Goal: Communication & Community: Answer question/provide support

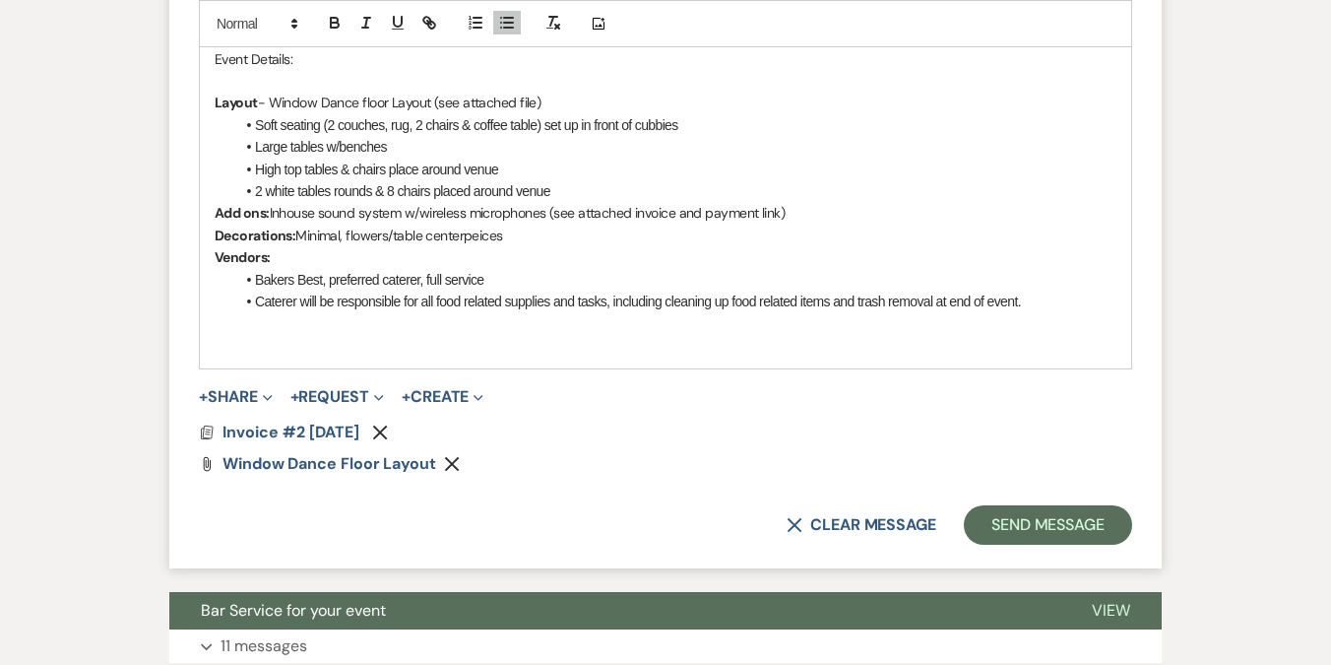
click at [378, 312] on p at bounding box center [666, 323] width 902 height 22
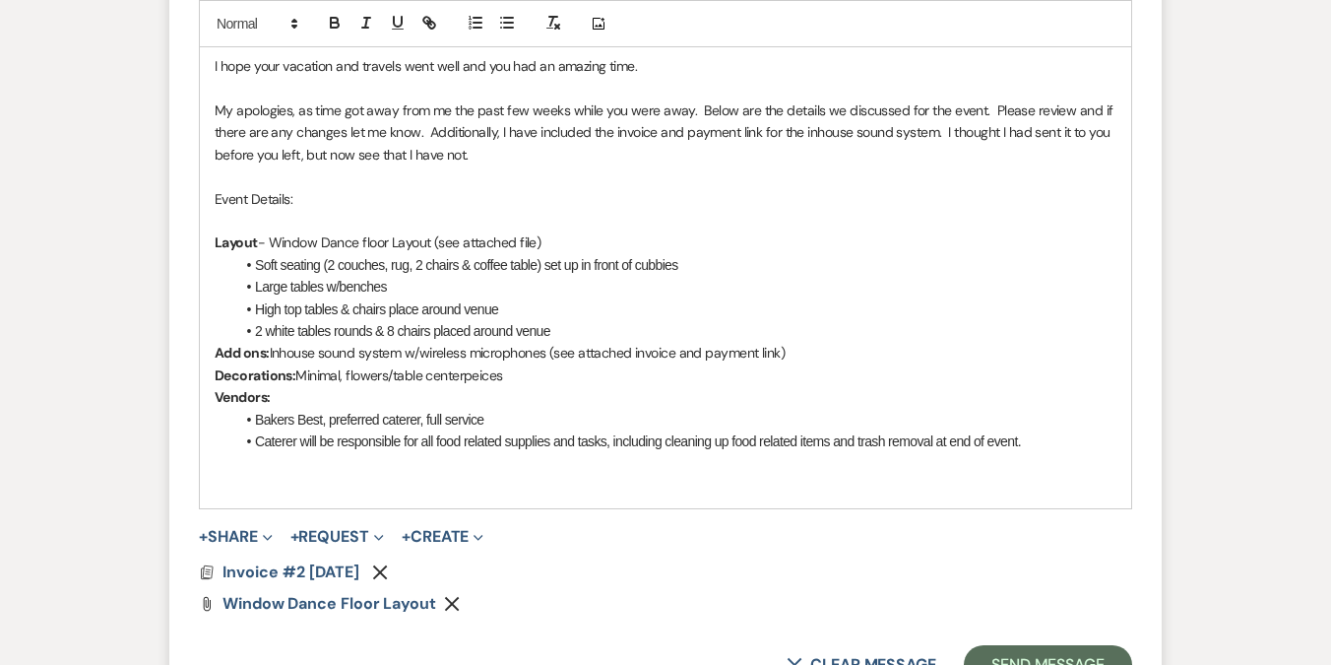
scroll to position [954, 0]
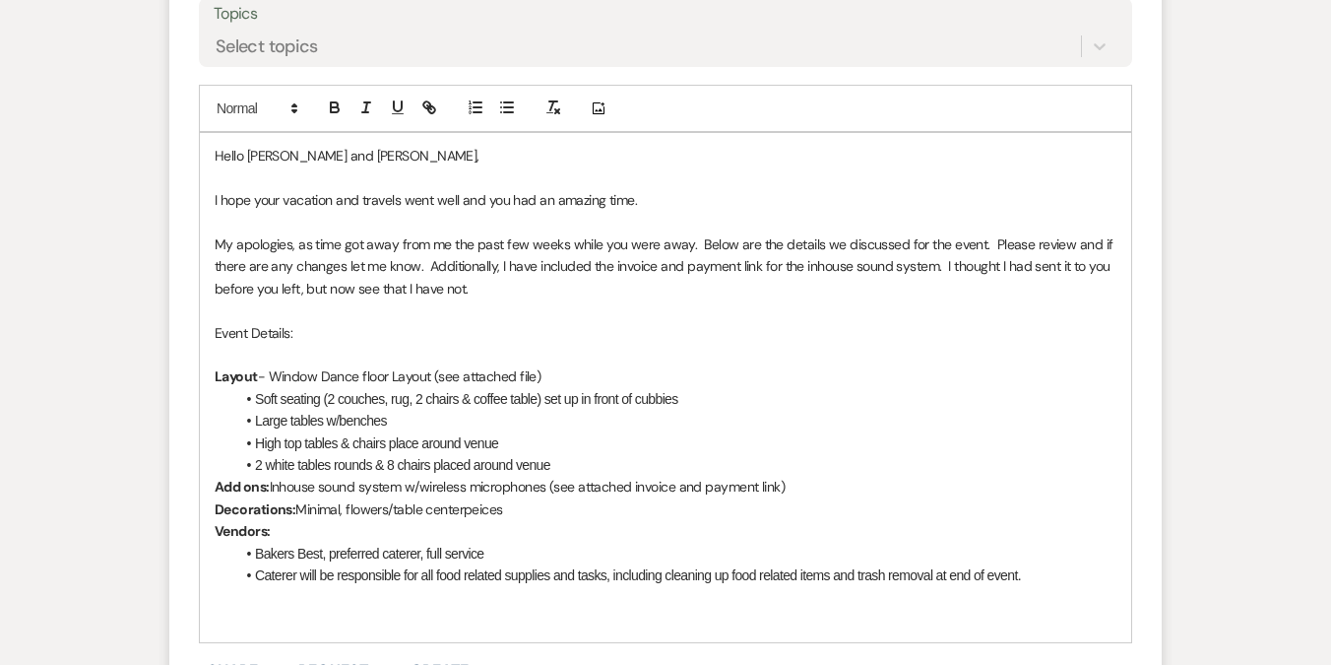
click at [331, 330] on p "Event Details:" at bounding box center [666, 333] width 902 height 22
click at [295, 352] on p at bounding box center [666, 355] width 902 height 22
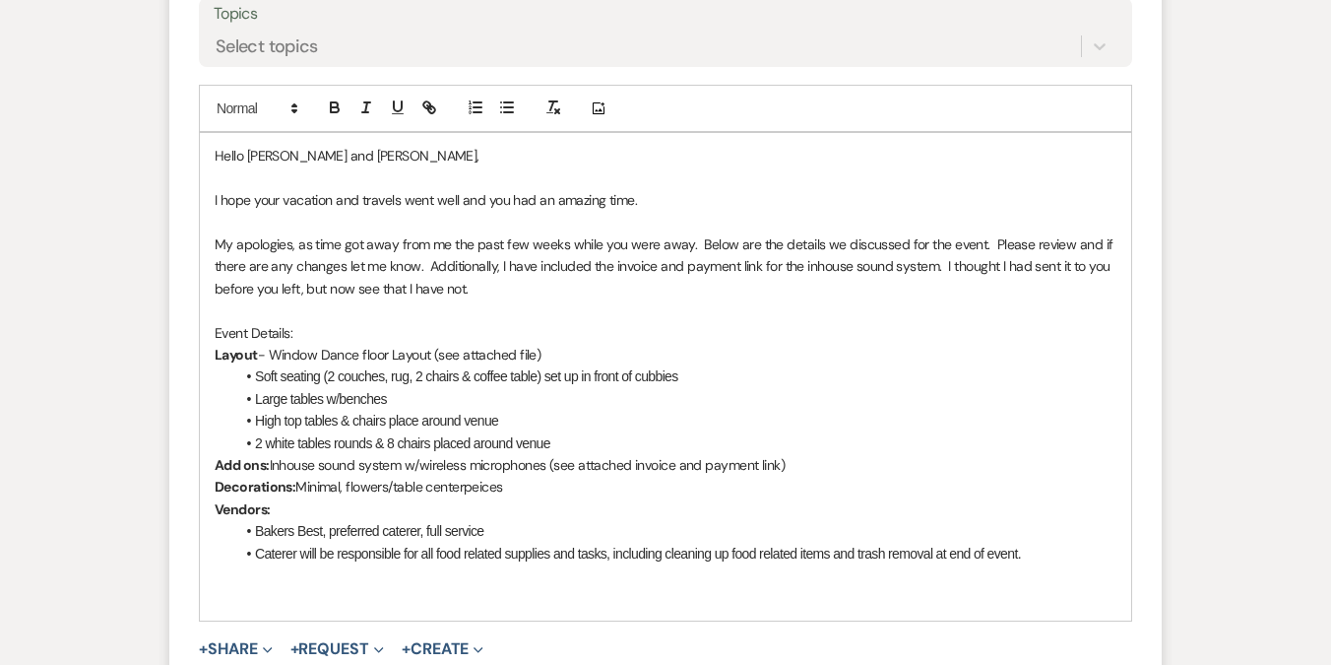
click at [295, 215] on p at bounding box center [666, 223] width 902 height 22
click at [525, 176] on p at bounding box center [666, 178] width 902 height 22
click at [903, 243] on p "My apologies, as time got away from me the past few weeks while you were away. …" at bounding box center [666, 266] width 902 height 66
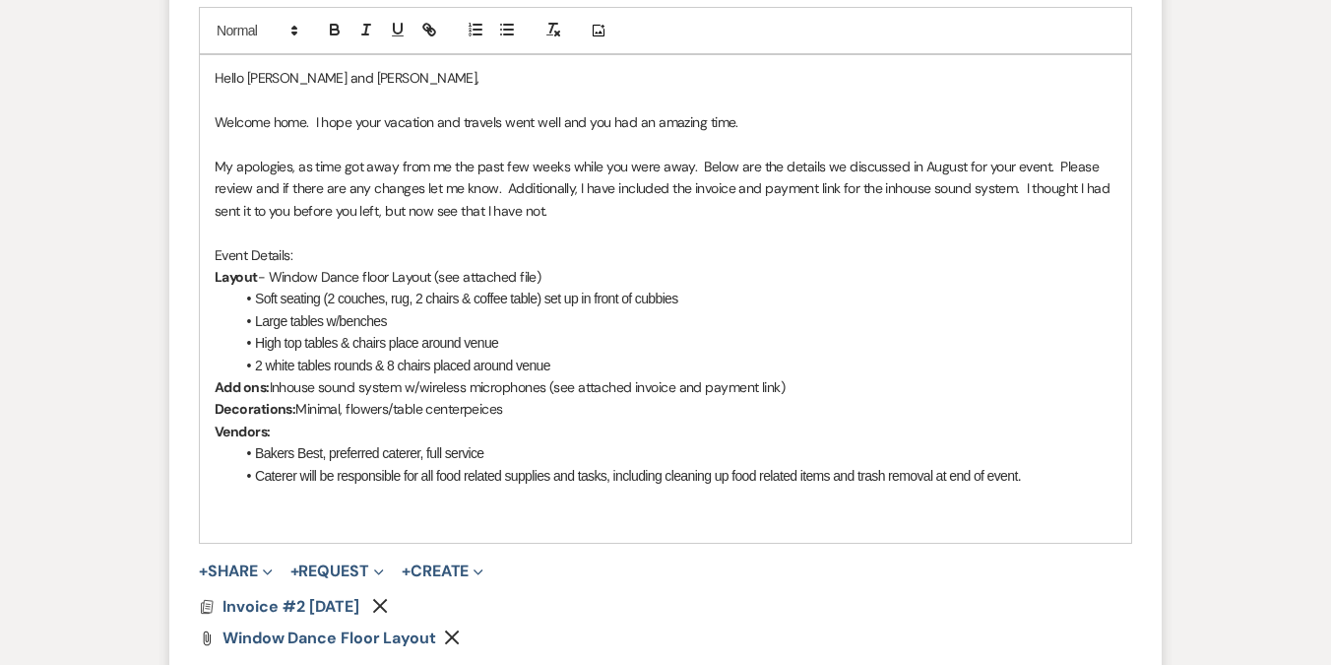
scroll to position [1048, 0]
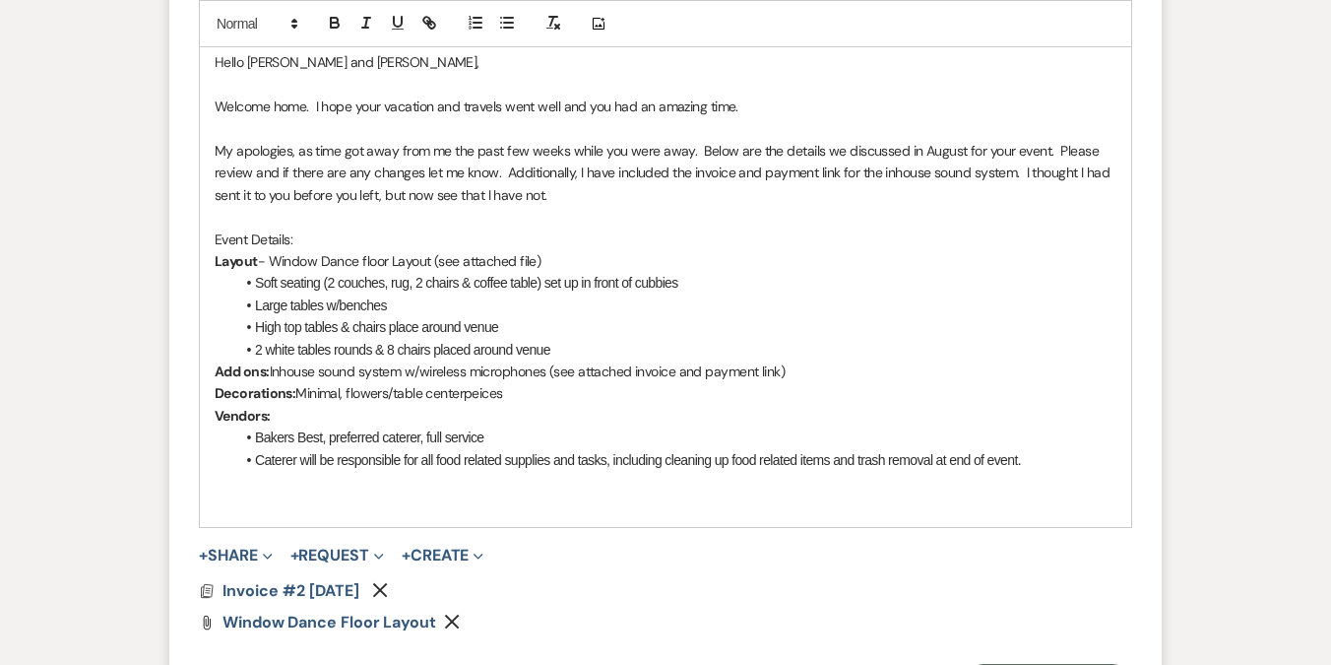
click at [889, 173] on p "My apologies, as time got away from me the past few weeks while you were away. …" at bounding box center [666, 173] width 902 height 66
click at [325, 555] on button "+ Request Expand" at bounding box center [337, 555] width 94 height 16
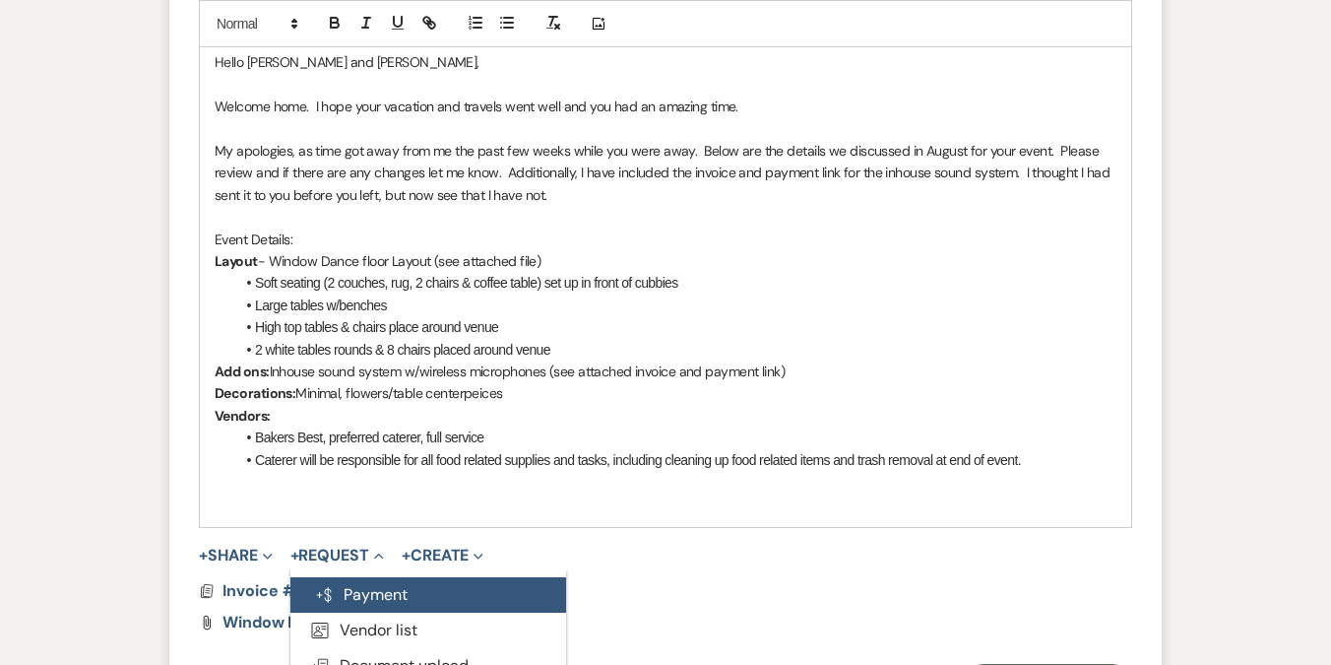
click at [330, 600] on button "Generate Payment Payment" at bounding box center [428, 594] width 276 height 35
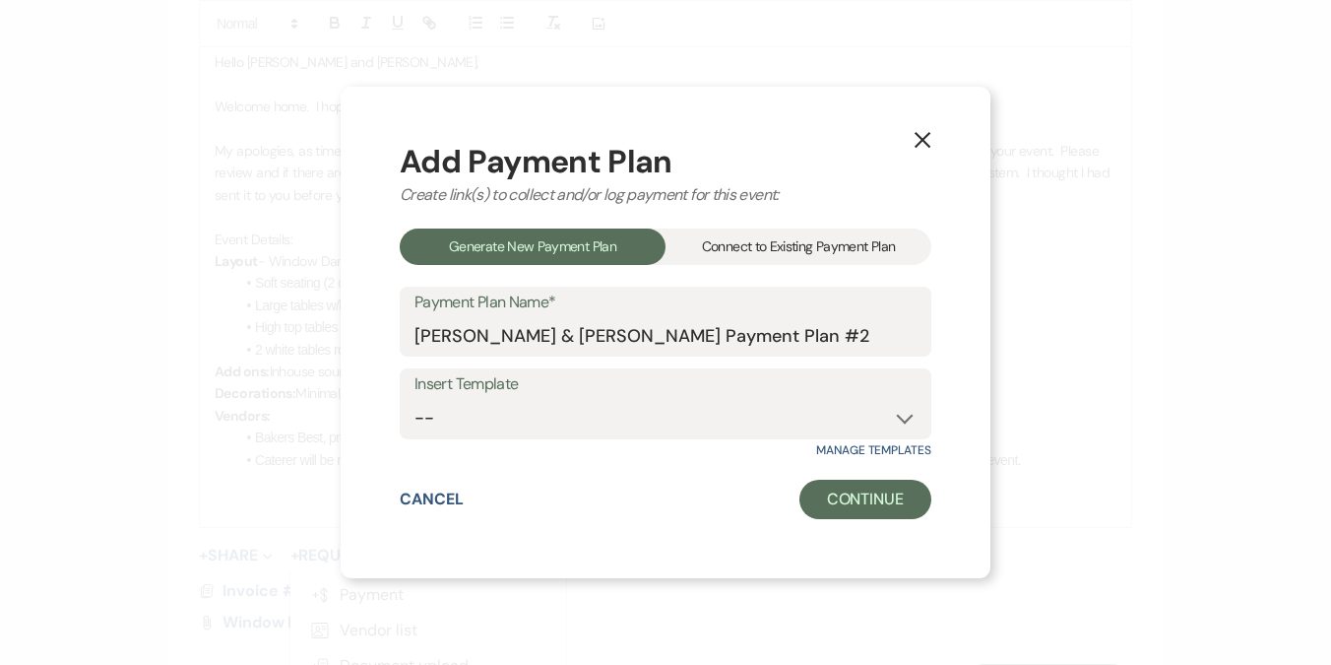
click at [761, 252] on div "Connect to Existing Payment Plan" at bounding box center [799, 246] width 266 height 36
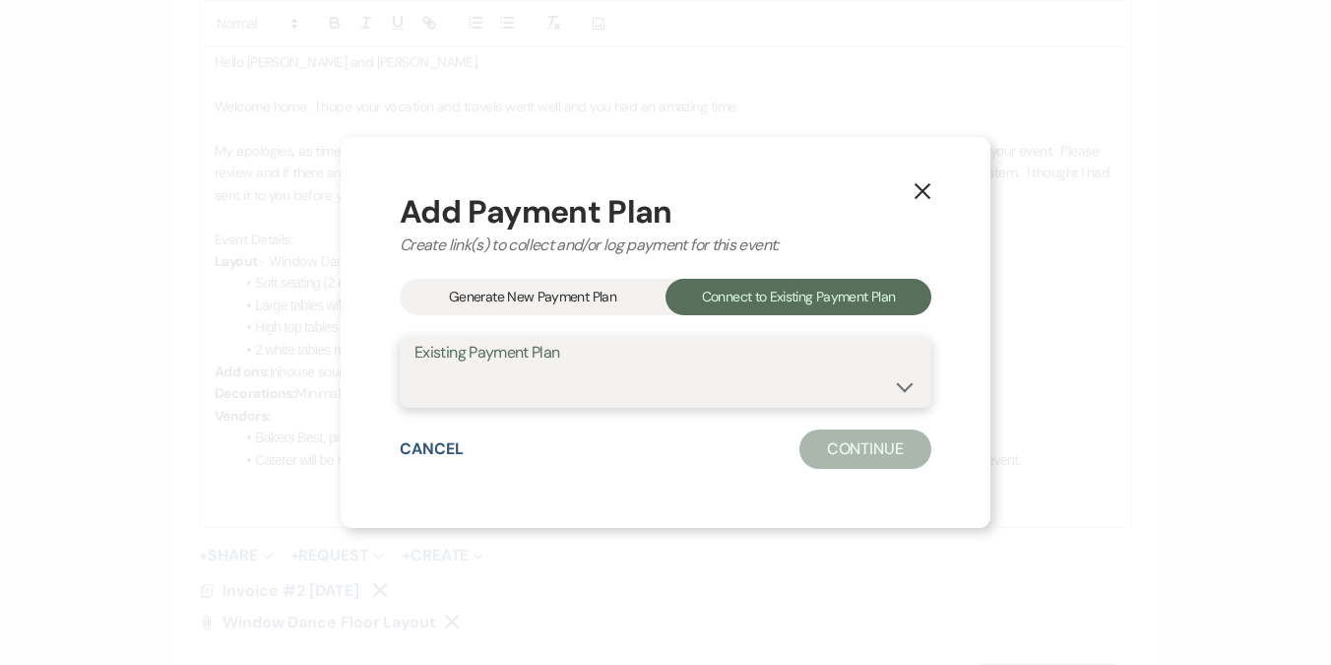
click at [583, 386] on select "[PERSON_NAME] & [PERSON_NAME] Payment Plan #1" at bounding box center [666, 386] width 502 height 38
click at [439, 453] on button "Cancel" at bounding box center [432, 449] width 64 height 16
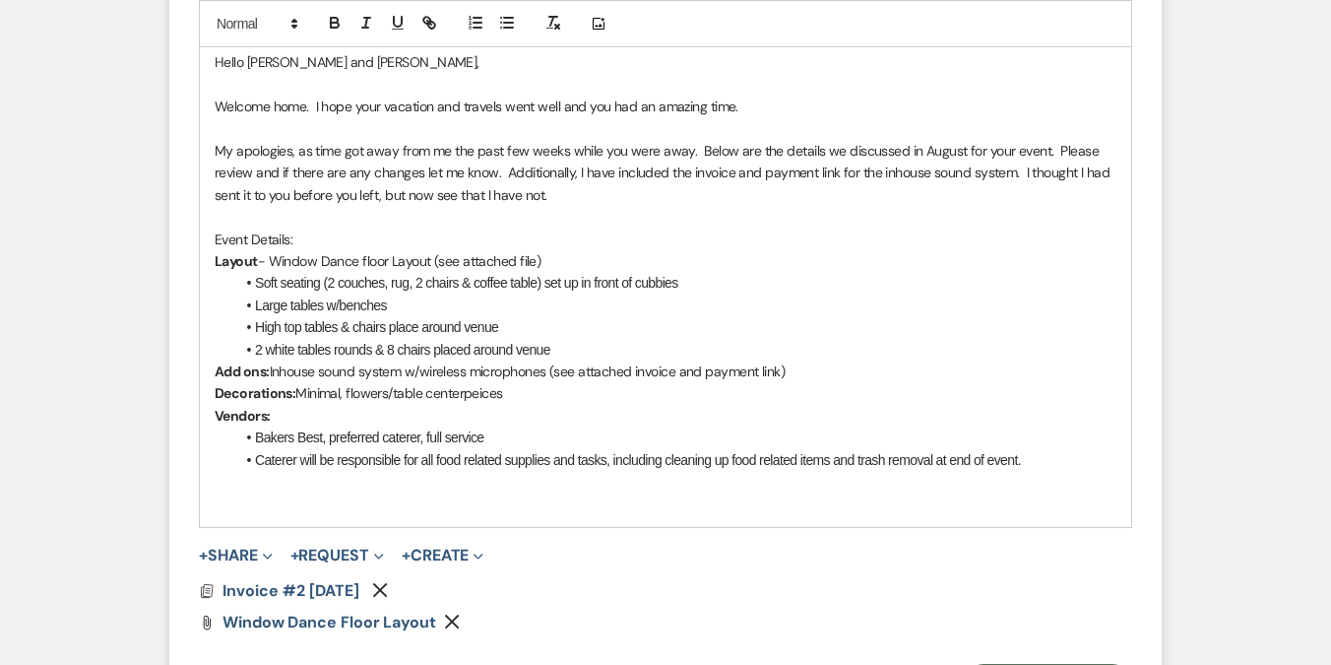
click at [443, 412] on p "Vendors:" at bounding box center [666, 416] width 902 height 22
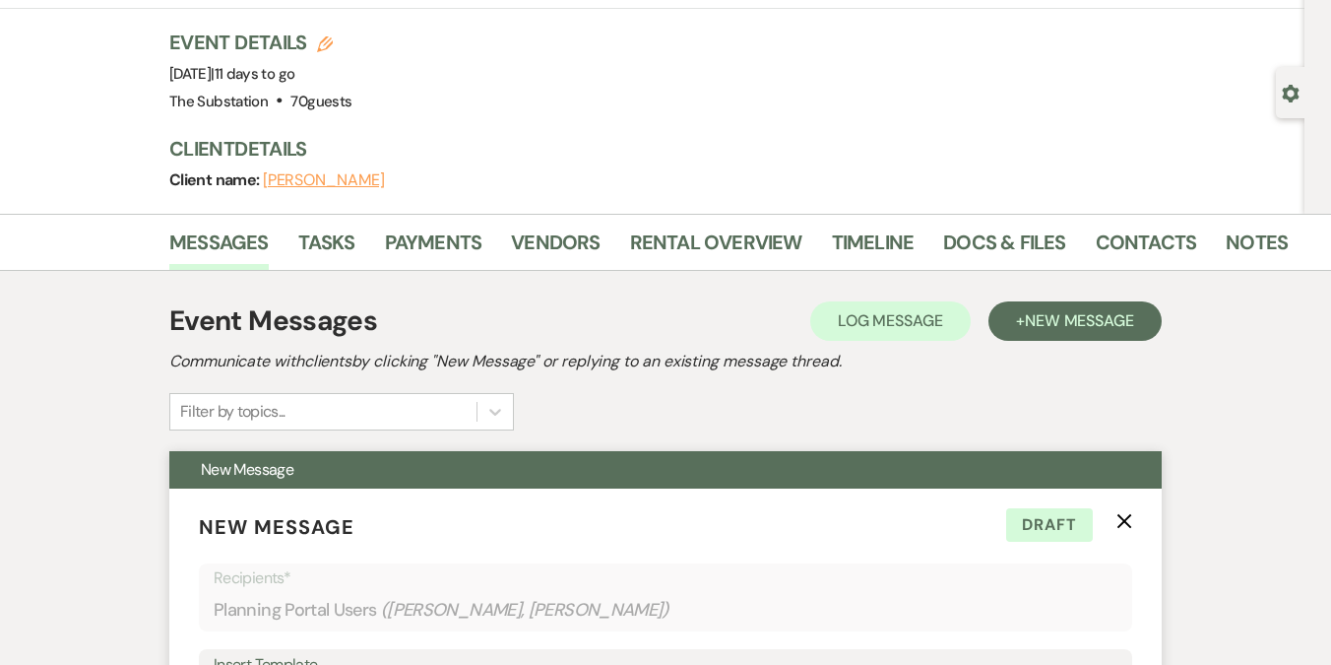
scroll to position [0, 0]
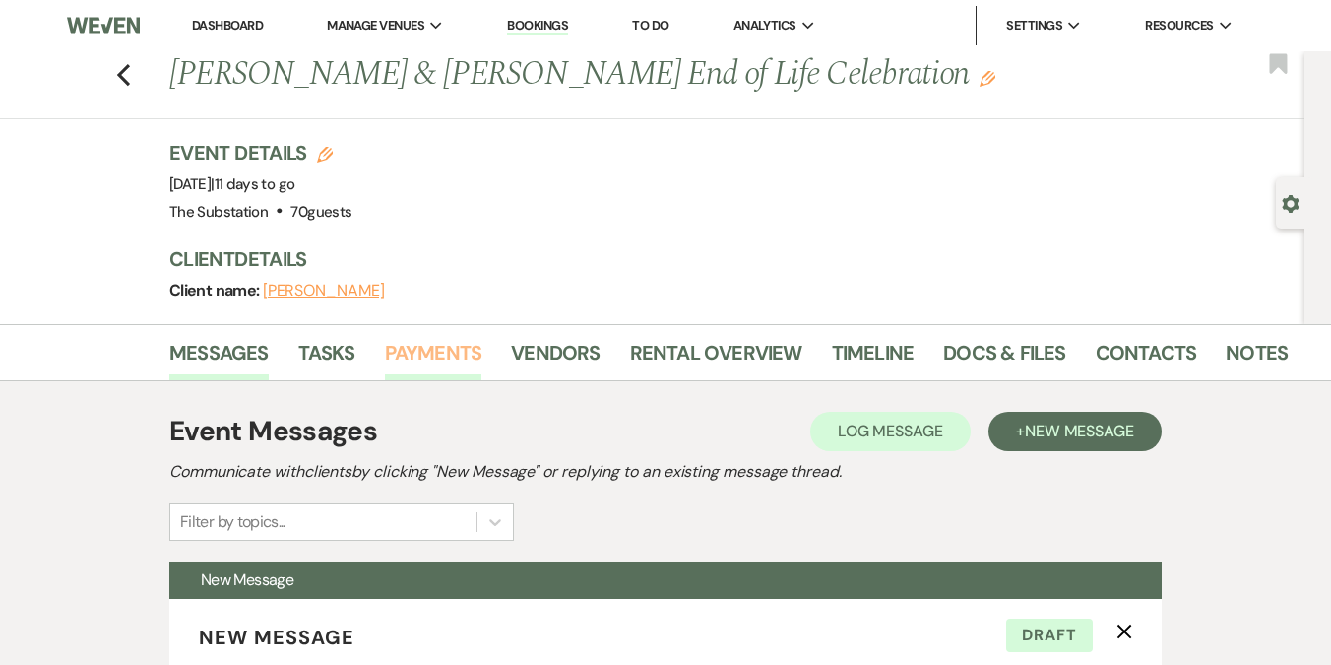
click at [429, 352] on link "Payments" at bounding box center [433, 358] width 97 height 43
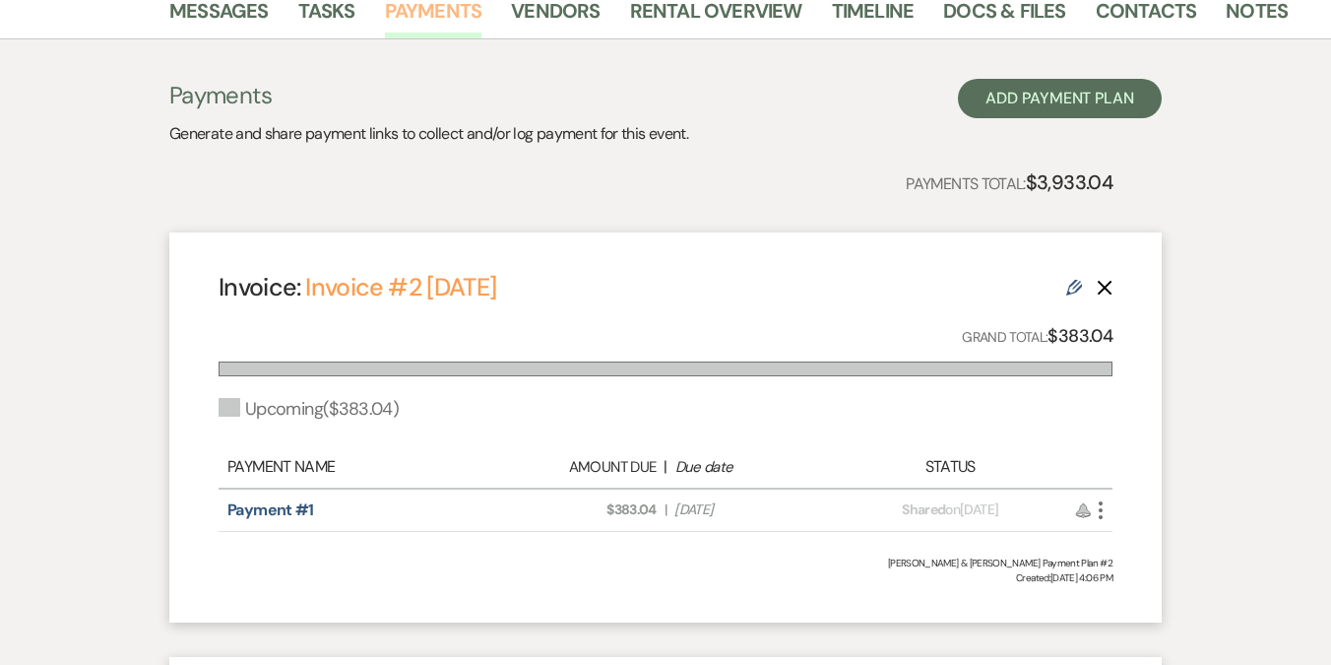
scroll to position [554, 0]
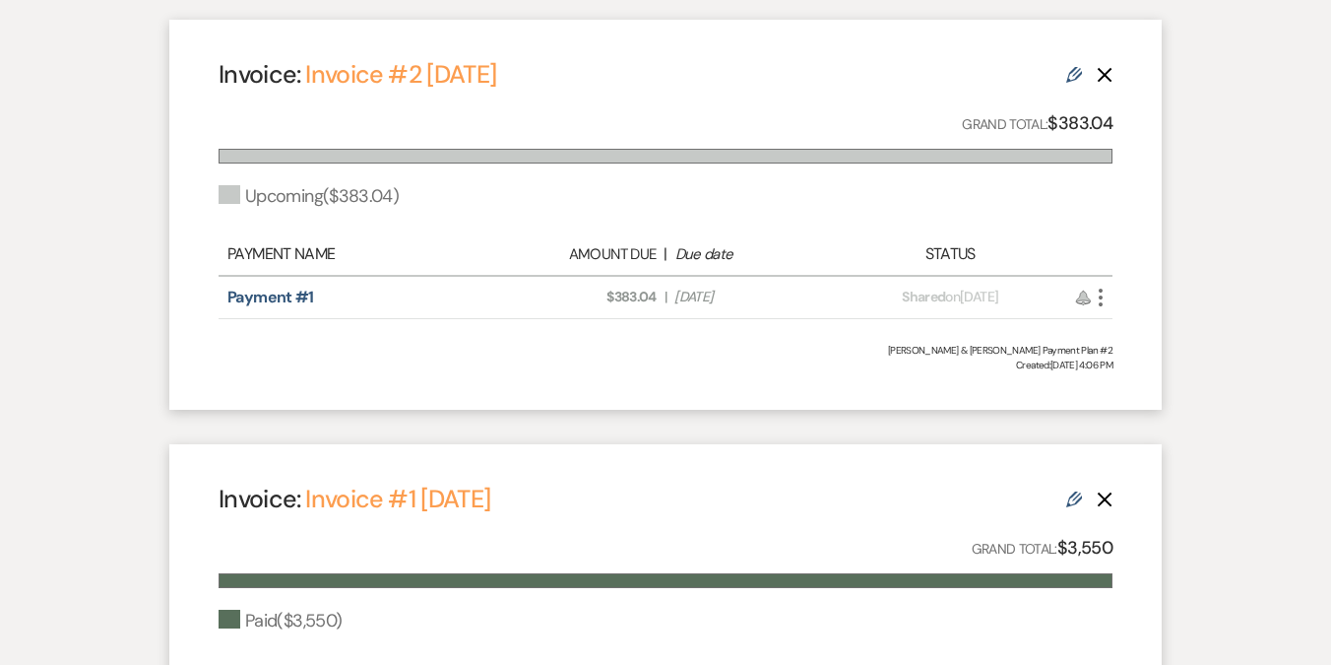
click at [1105, 303] on icon "More" at bounding box center [1101, 298] width 24 height 24
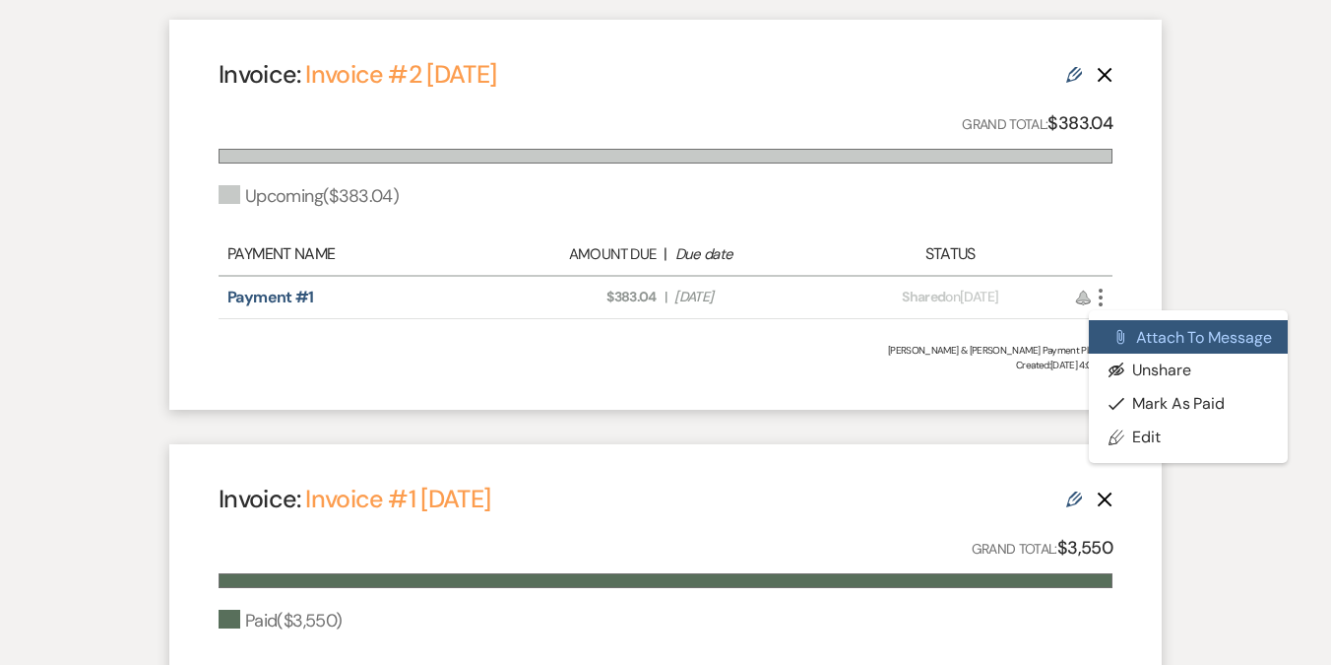
click at [1195, 338] on button "Attach File Attach to Message" at bounding box center [1188, 336] width 199 height 33
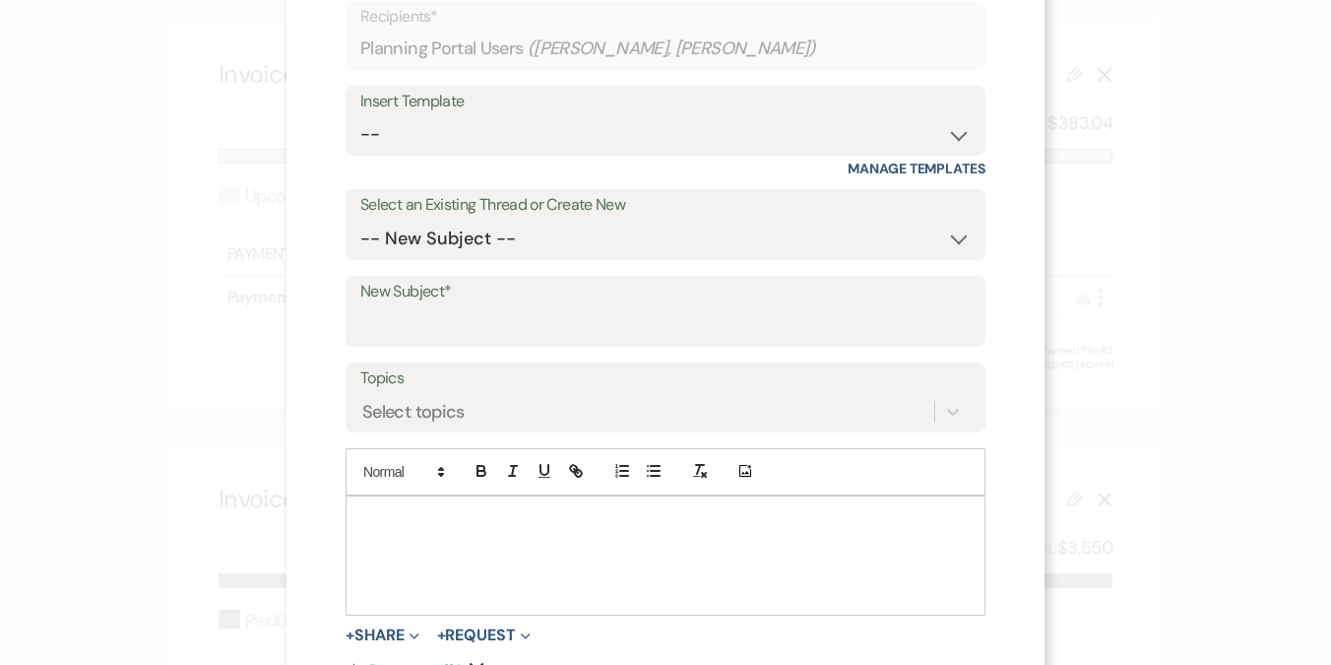
click at [577, 542] on div at bounding box center [666, 555] width 638 height 118
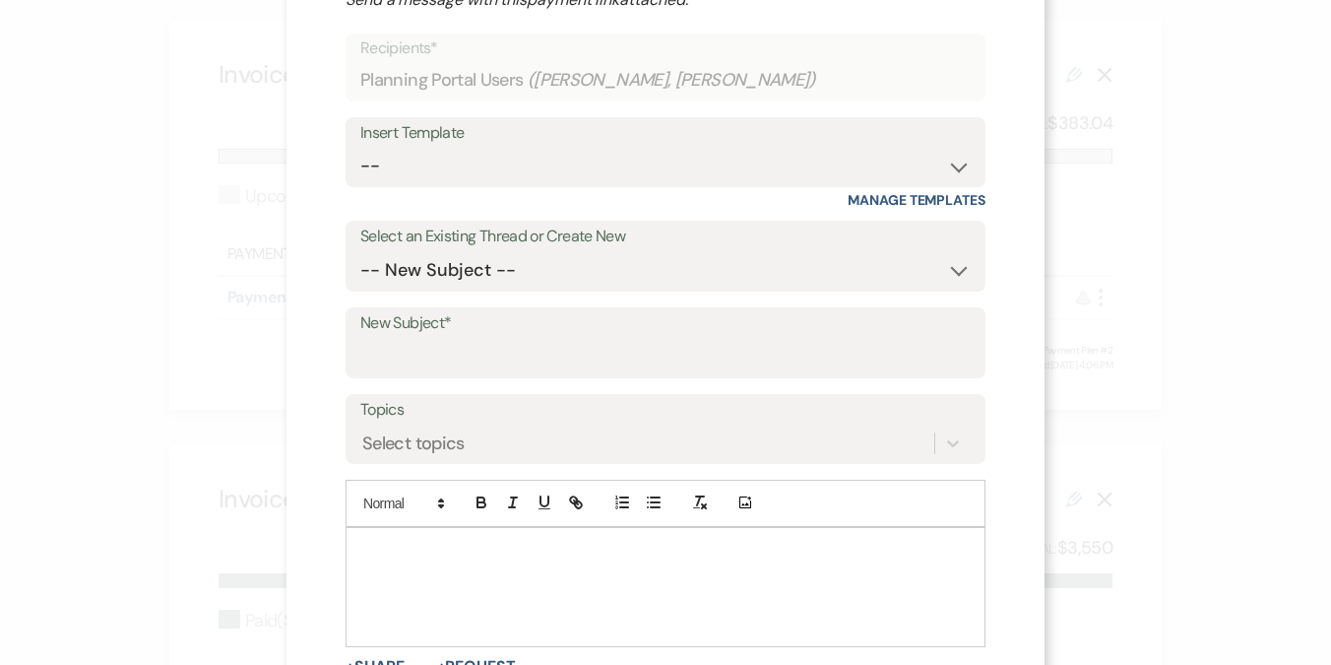
scroll to position [0, 0]
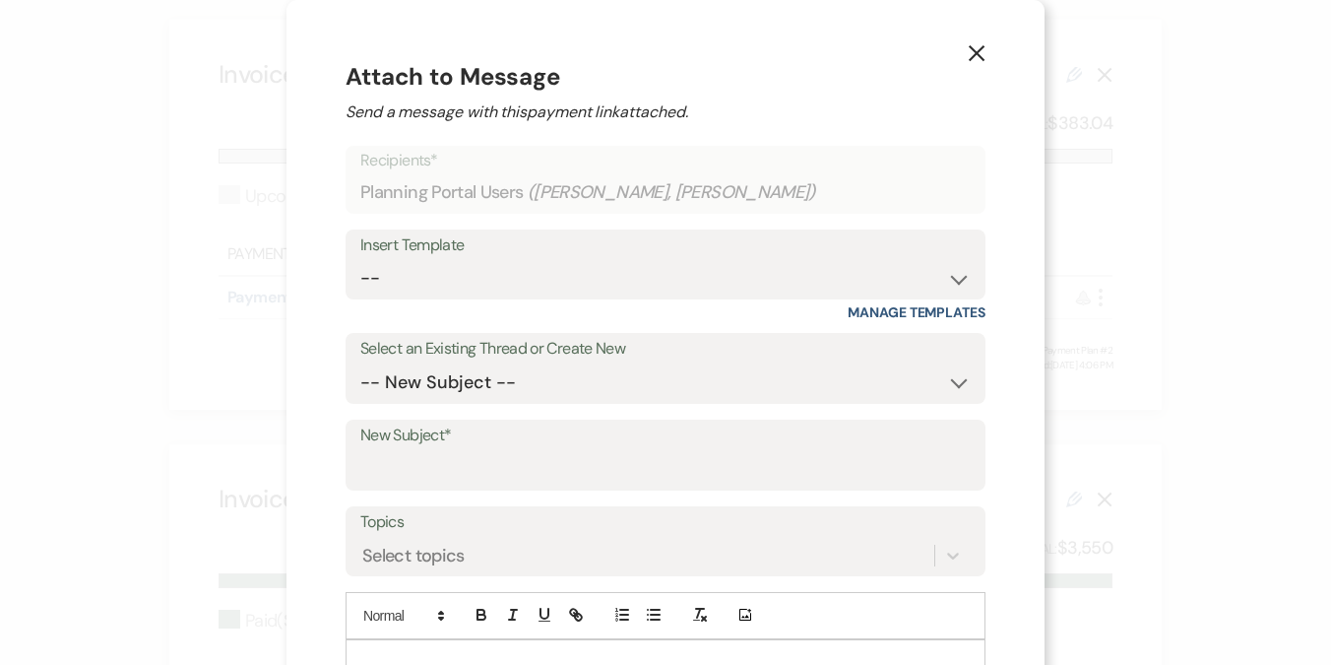
click at [975, 49] on icon "X" at bounding box center [977, 53] width 18 height 18
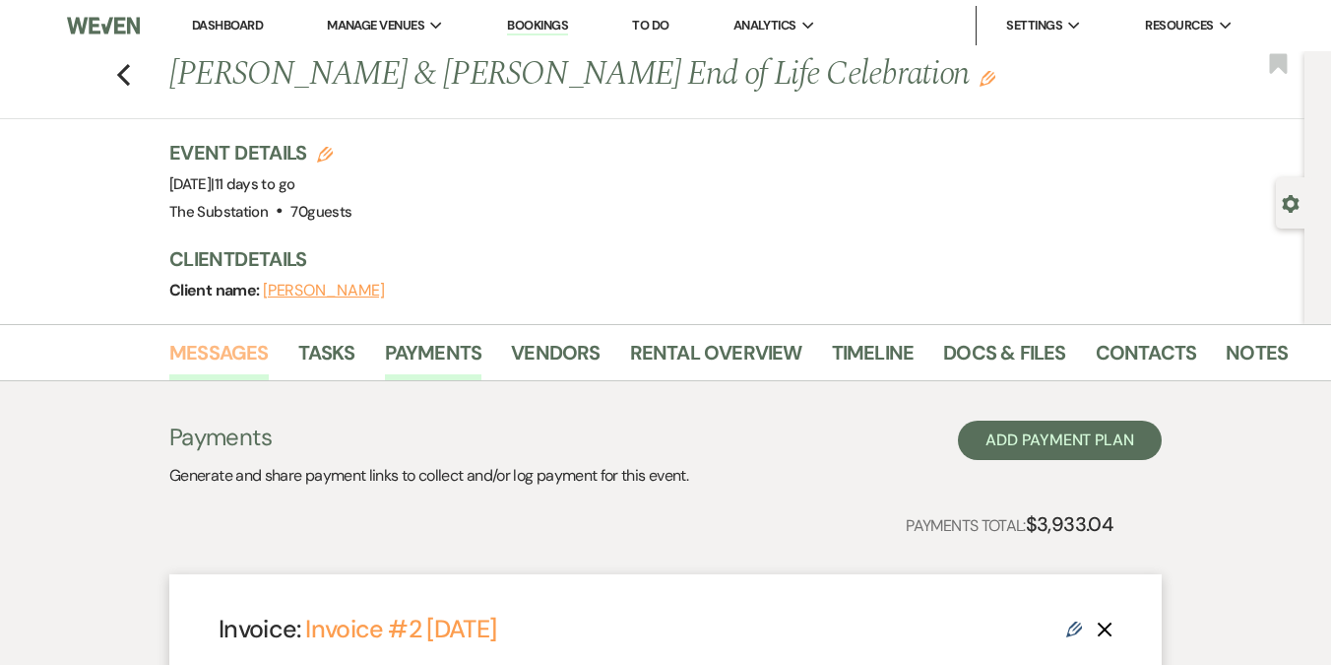
click at [223, 360] on link "Messages" at bounding box center [218, 358] width 99 height 43
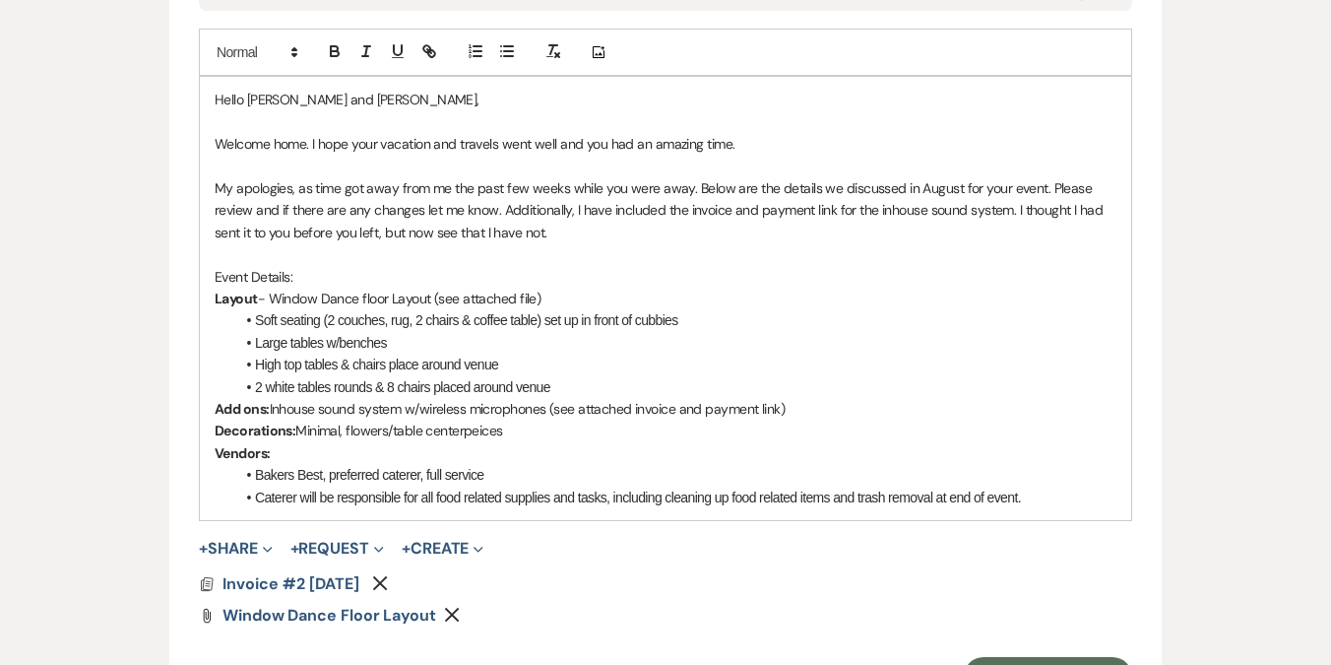
scroll to position [1107, 0]
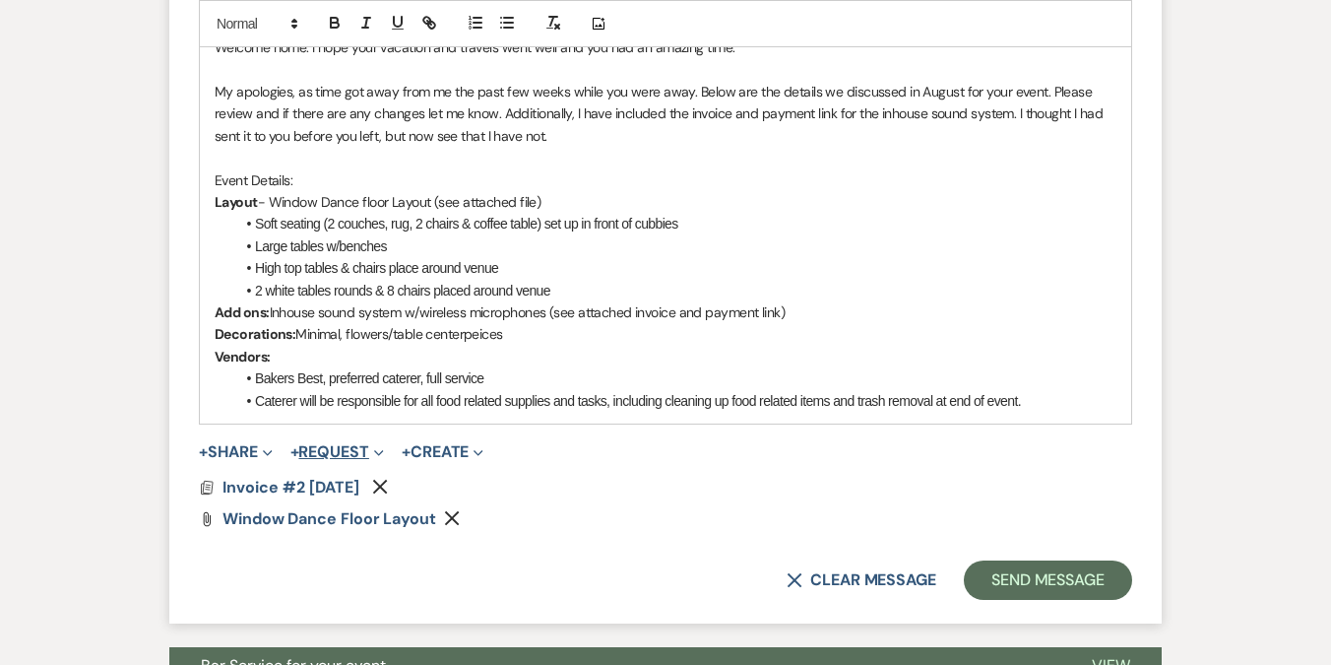
click at [341, 449] on button "+ Request Expand" at bounding box center [337, 452] width 94 height 16
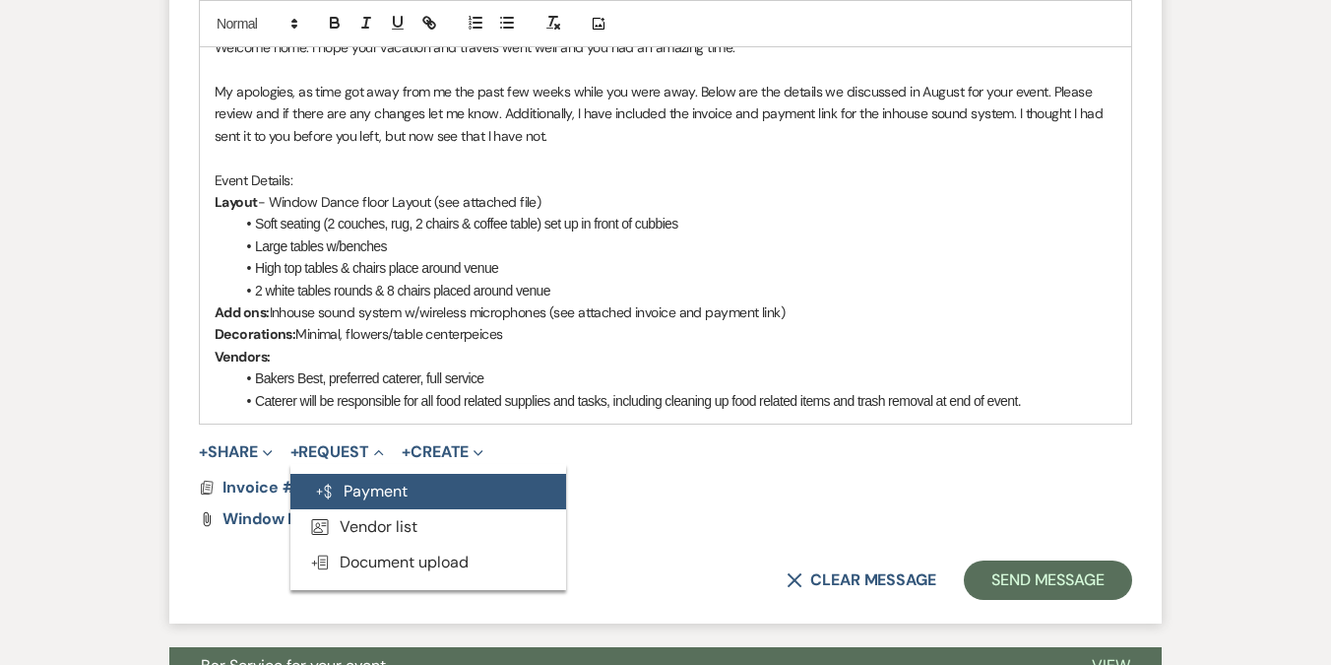
click at [387, 484] on button "Generate Payment Payment" at bounding box center [428, 491] width 276 height 35
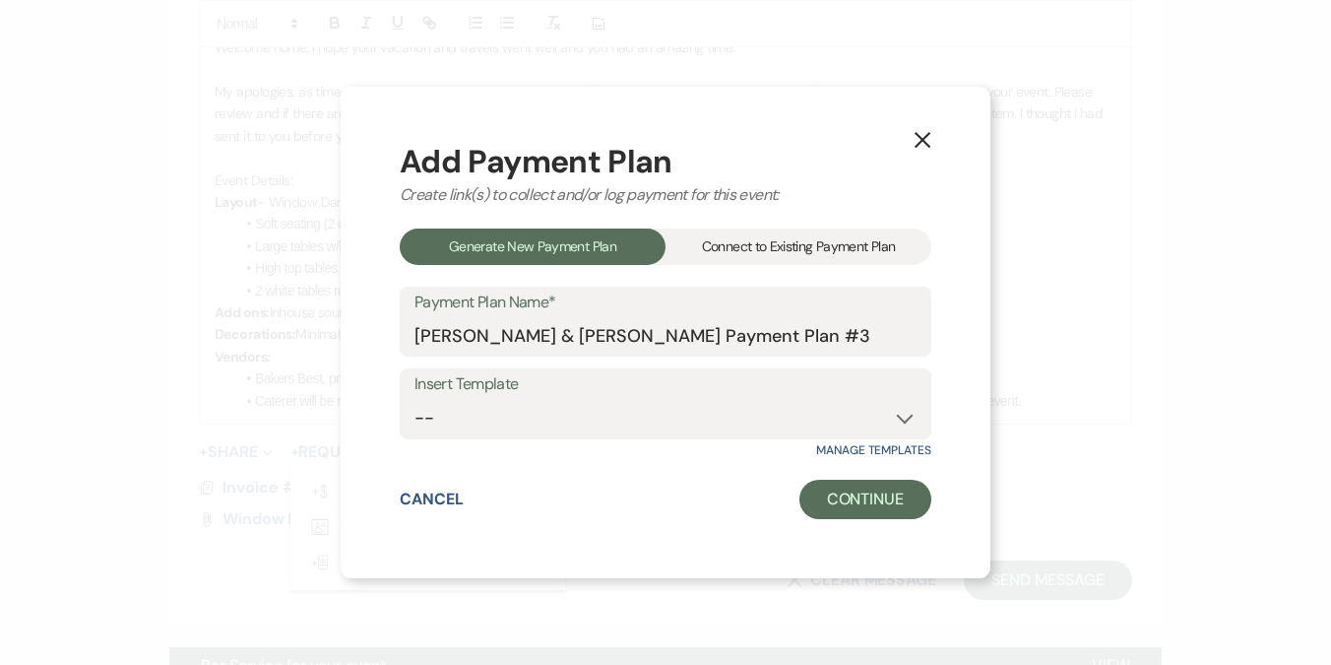
click at [795, 240] on div "Connect to Existing Payment Plan" at bounding box center [799, 246] width 266 height 36
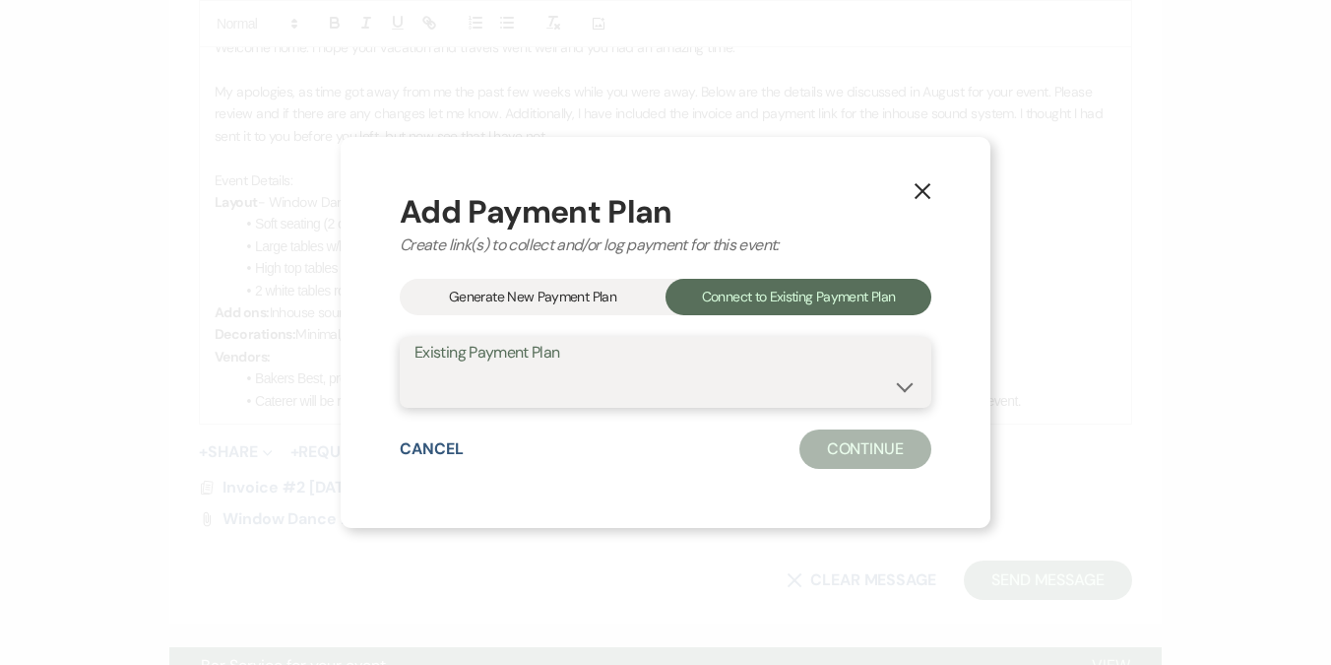
click at [558, 390] on select "[PERSON_NAME] & [PERSON_NAME] Payment Plan #2 [PERSON_NAME] & [PERSON_NAME] Pay…" at bounding box center [666, 386] width 502 height 38
select select "25586"
click at [415, 367] on select "[PERSON_NAME] & [PERSON_NAME] Payment Plan #2 [PERSON_NAME] & [PERSON_NAME] Pay…" at bounding box center [666, 386] width 502 height 38
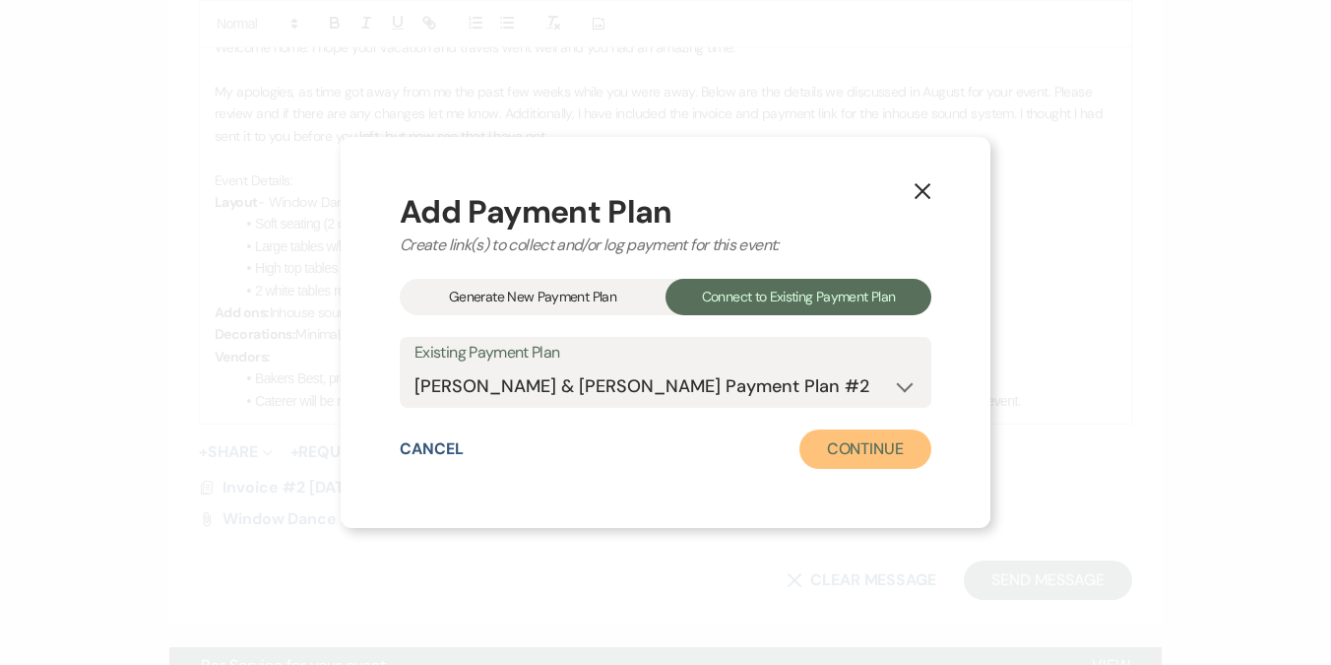
click at [880, 453] on button "Continue" at bounding box center [865, 448] width 132 height 39
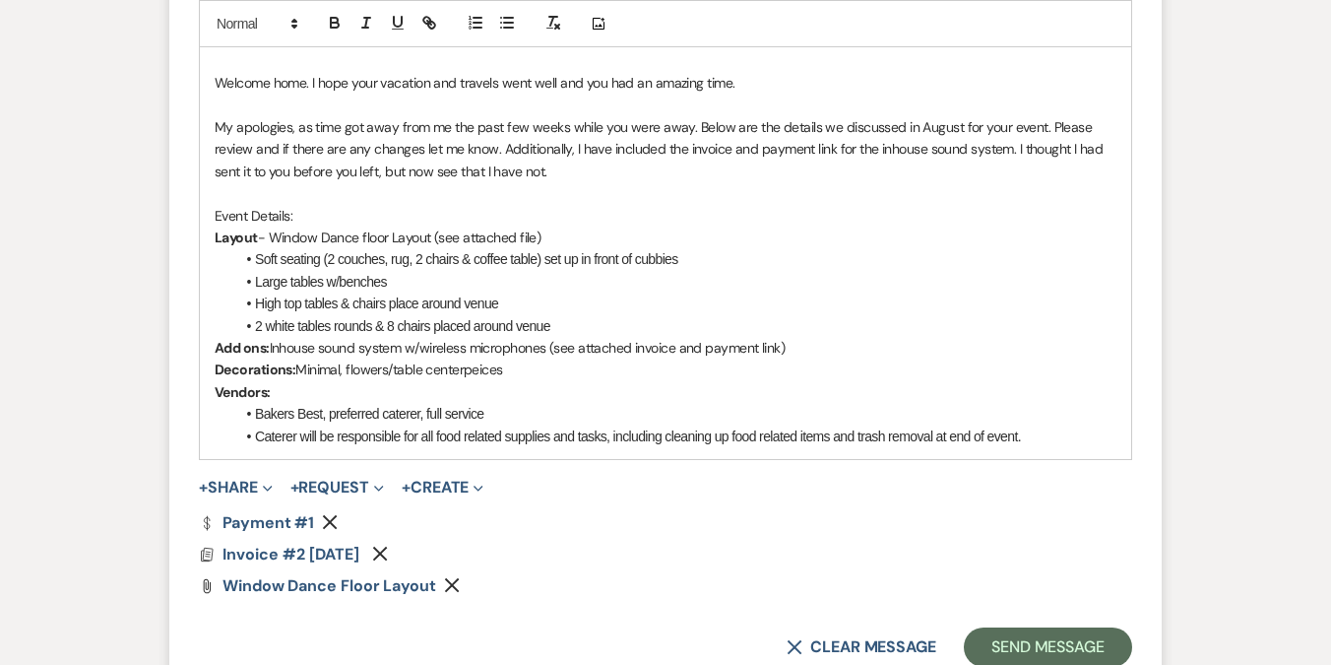
scroll to position [1071, 0]
click at [442, 179] on p "My apologies, as time got away from me the past few weeks while you were away. …" at bounding box center [666, 149] width 902 height 66
click at [574, 167] on p "My apologies, as time got away from me the past few weeks while you were away. …" at bounding box center [666, 149] width 902 height 66
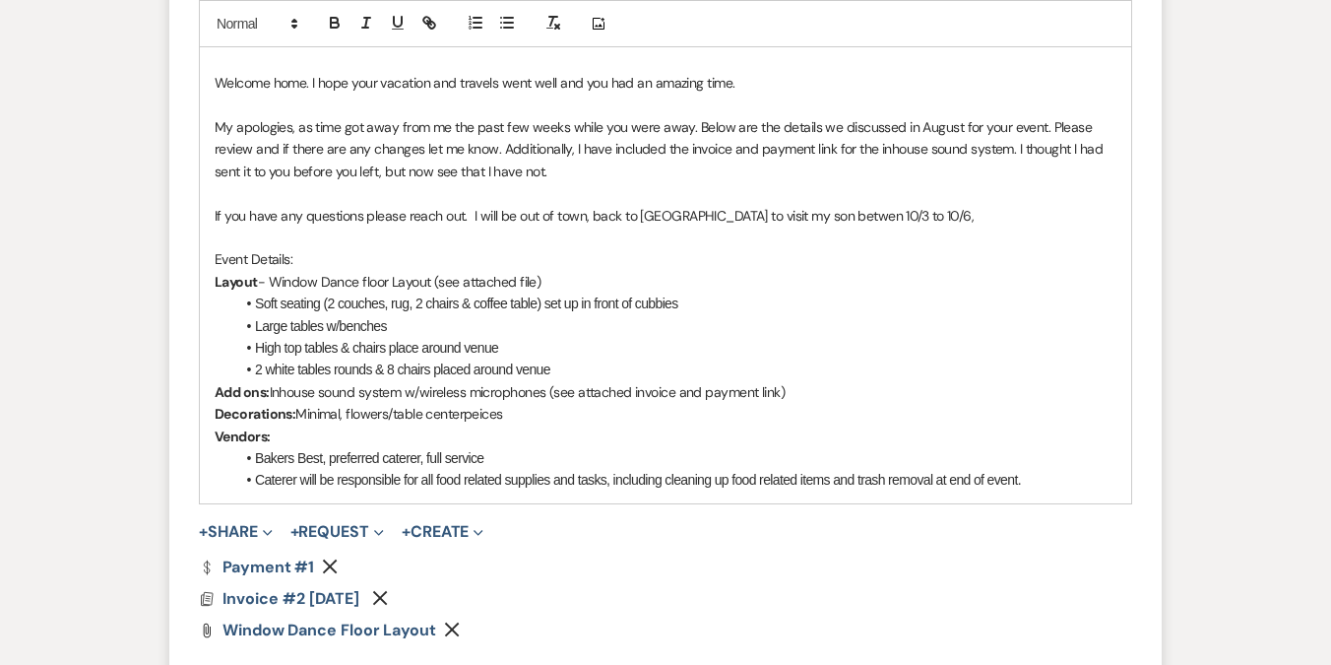
click at [777, 214] on p "If you have any questions please reach out. I will be out of town, back to [GEO…" at bounding box center [666, 216] width 902 height 22
click at [907, 211] on p "If you have any questions please reach out. I will be out of town, back to [GEO…" at bounding box center [666, 216] width 902 height 22
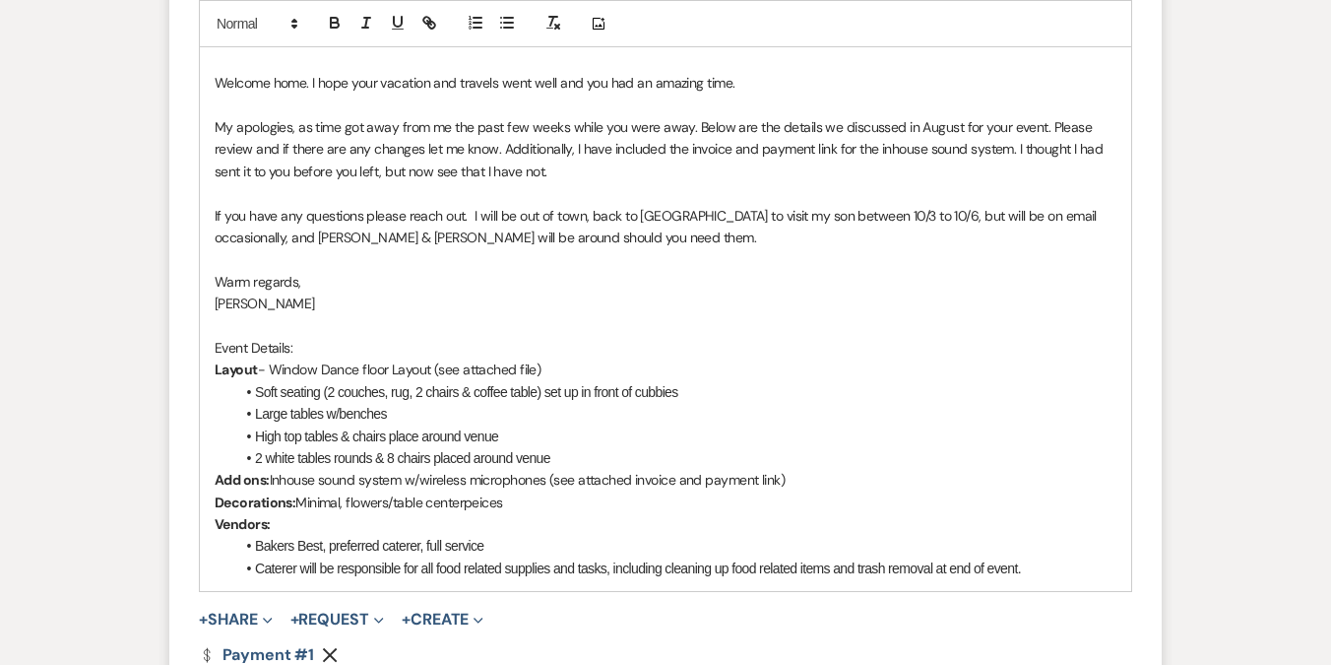
click at [337, 347] on p "Event Details:" at bounding box center [666, 348] width 902 height 22
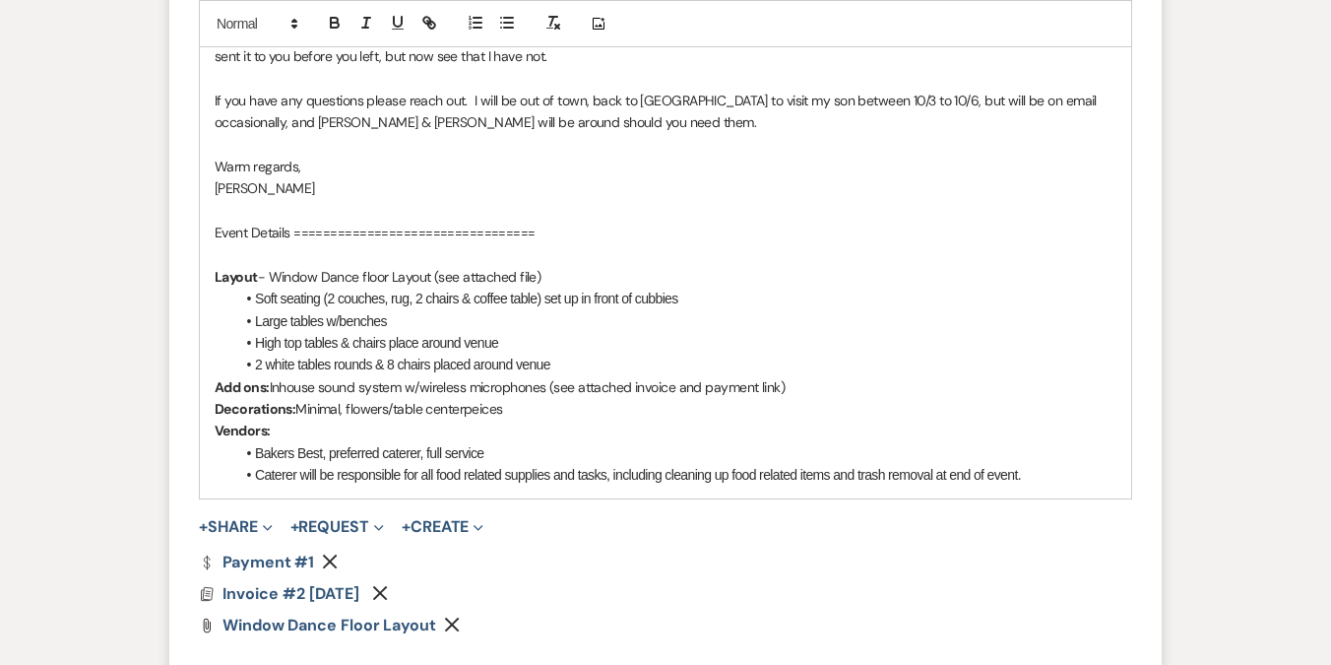
scroll to position [1189, 0]
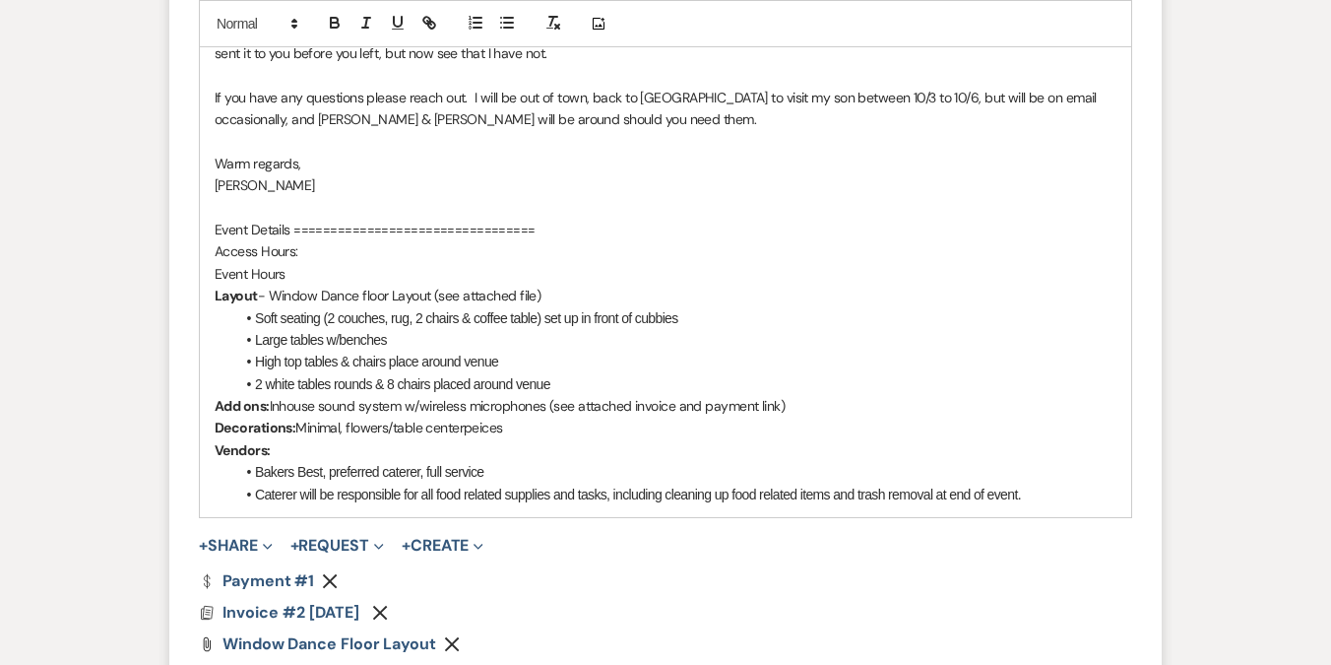
click at [320, 268] on p "Event Hours" at bounding box center [666, 274] width 902 height 22
click at [330, 243] on p "Access Hours:" at bounding box center [666, 251] width 902 height 22
click at [362, 280] on strong "1:00 - 6:00 pm" at bounding box center [333, 274] width 92 height 18
click at [319, 274] on strong "1:00 - 6 pm" at bounding box center [322, 274] width 70 height 18
drag, startPoint x: 293, startPoint y: 273, endPoint x: 359, endPoint y: 272, distance: 66.0
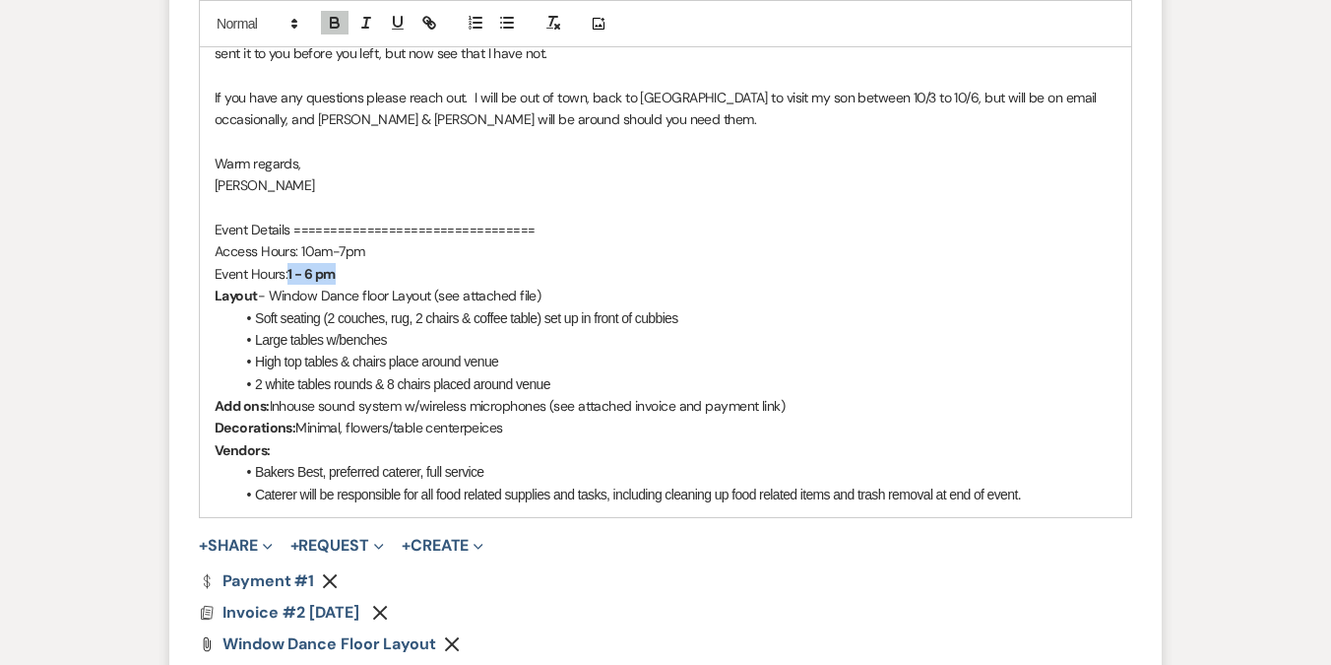
click at [359, 272] on p "Event Hours: 1 - 6 pm" at bounding box center [666, 274] width 902 height 22
click at [500, 190] on p "[PERSON_NAME]" at bounding box center [666, 185] width 902 height 22
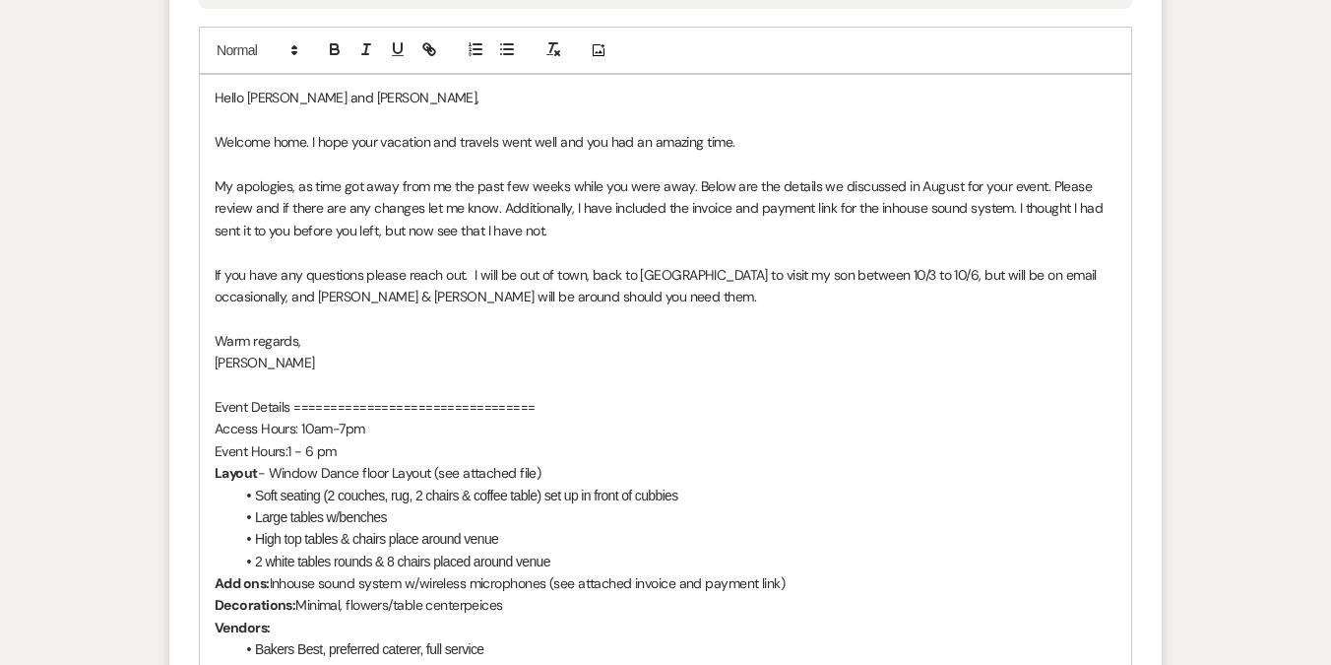
scroll to position [1009, 0]
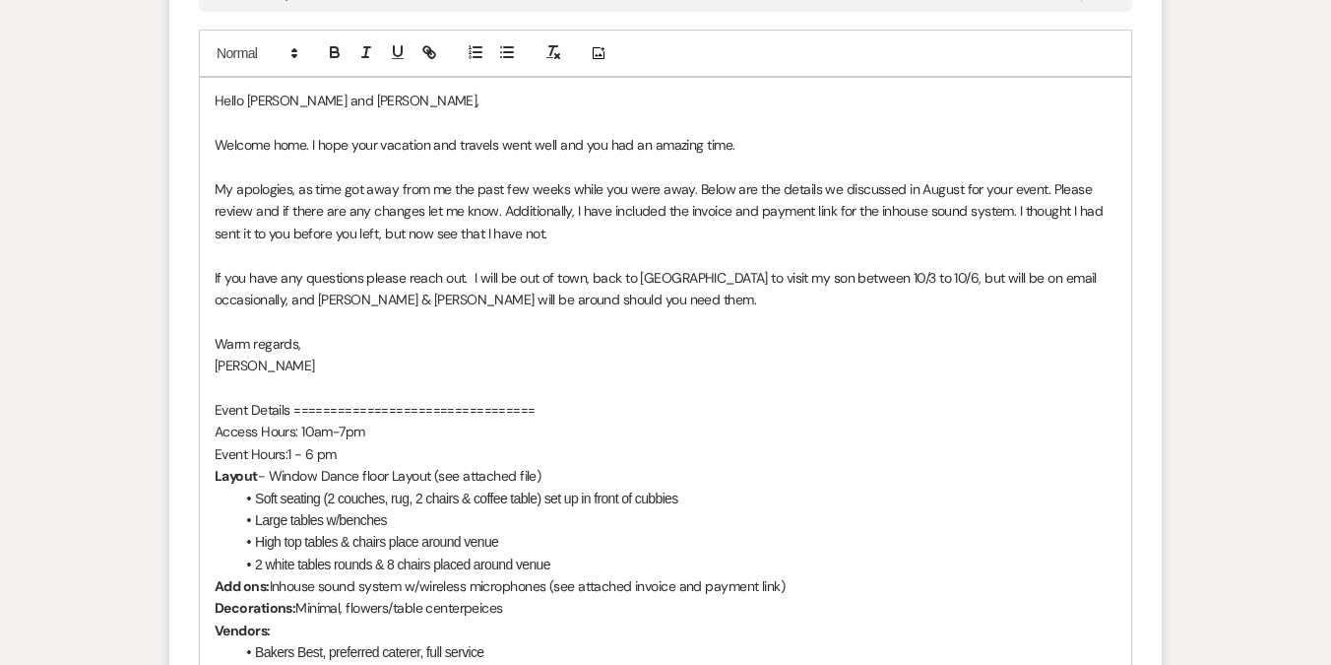
click at [503, 208] on p "My apologies, as time got away from me the past few weeks while you were away. …" at bounding box center [666, 211] width 902 height 66
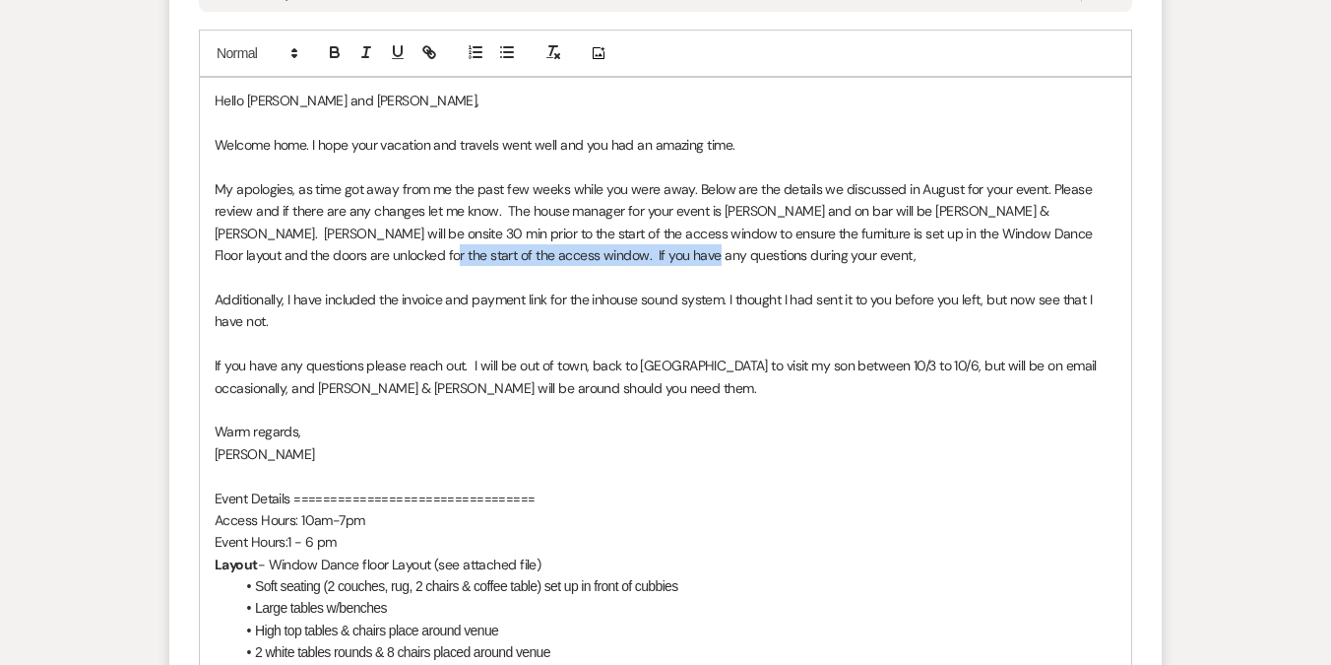
drag, startPoint x: 310, startPoint y: 254, endPoint x: 600, endPoint y: 256, distance: 289.5
click at [600, 256] on p "My apologies, as time got away from me the past few weeks while you were away. …" at bounding box center [666, 222] width 902 height 89
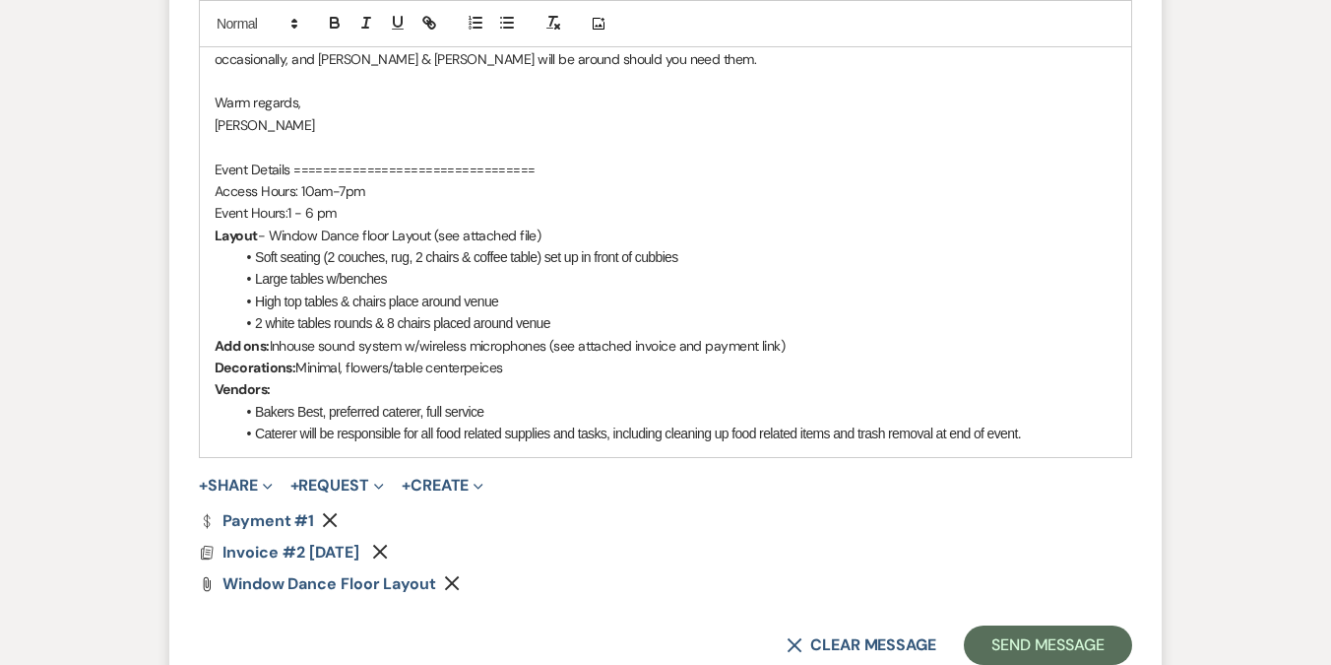
scroll to position [1348, 0]
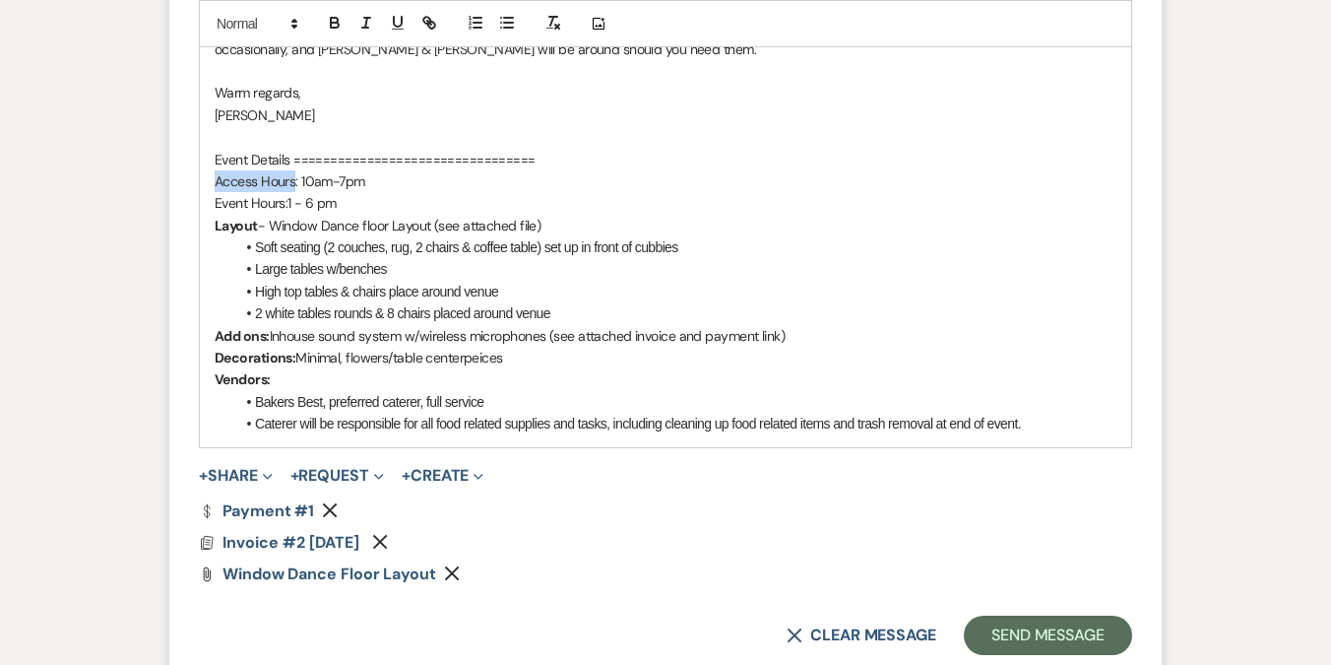
drag, startPoint x: 295, startPoint y: 178, endPoint x: 209, endPoint y: 185, distance: 86.9
click at [209, 185] on div "Hello [PERSON_NAME] and [PERSON_NAME], Welcome home. I hope your vacation and t…" at bounding box center [665, 92] width 931 height 707
drag, startPoint x: 290, startPoint y: 202, endPoint x: 210, endPoint y: 202, distance: 80.7
click at [210, 202] on div "Hello [PERSON_NAME] and [PERSON_NAME], Welcome home. I hope your vacation and t…" at bounding box center [665, 92] width 931 height 707
click at [305, 179] on p "Access Hours : 10am-7pm" at bounding box center [666, 181] width 902 height 22
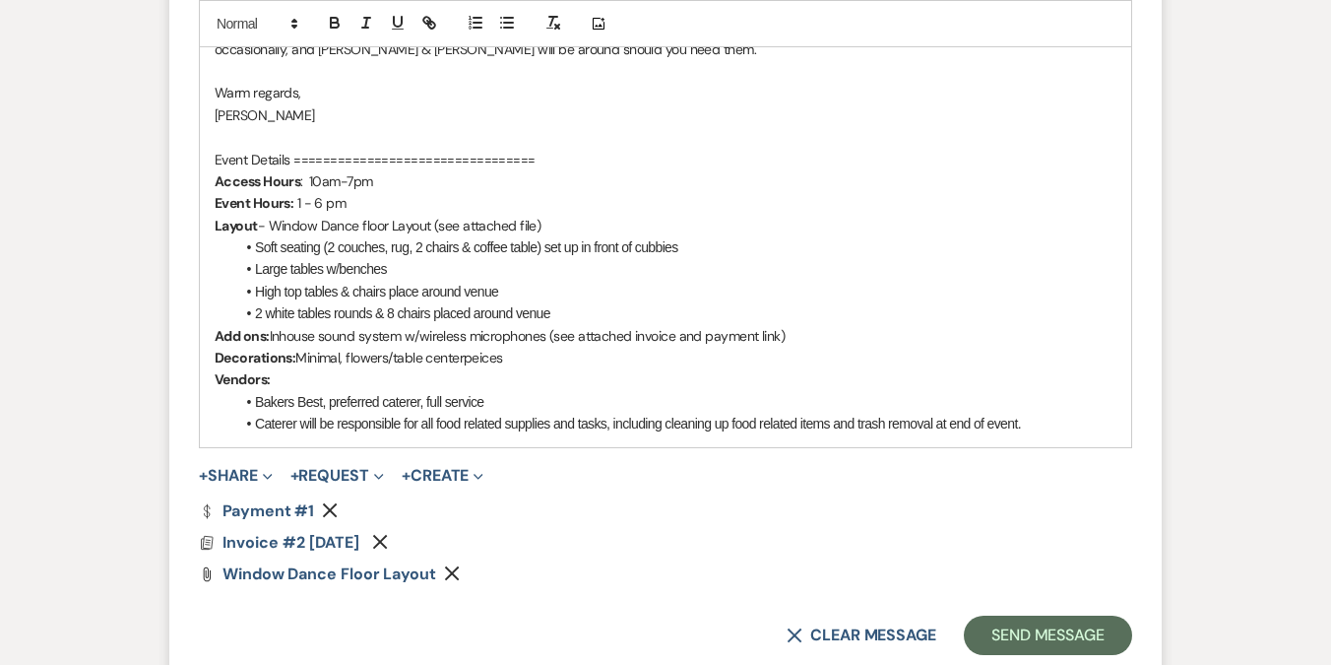
click at [297, 203] on p "Event Hours: 1 - 6 pm" at bounding box center [666, 203] width 902 height 22
click at [271, 335] on p "Add ons: Inhouse sound system w/wireless microphones (see attached invoice and …" at bounding box center [666, 336] width 902 height 22
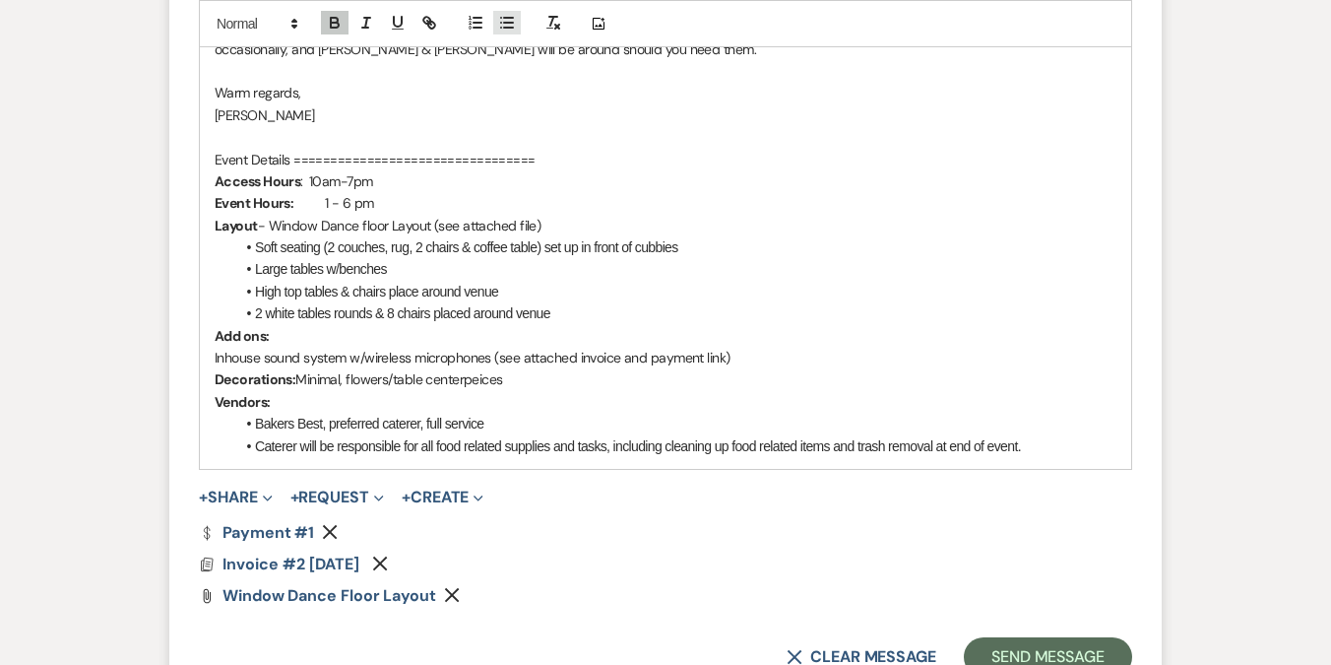
click at [508, 28] on line "button" at bounding box center [508, 28] width 9 height 0
click at [304, 379] on p "Decorations: Minimal, flowers/table centerpeices" at bounding box center [666, 379] width 902 height 22
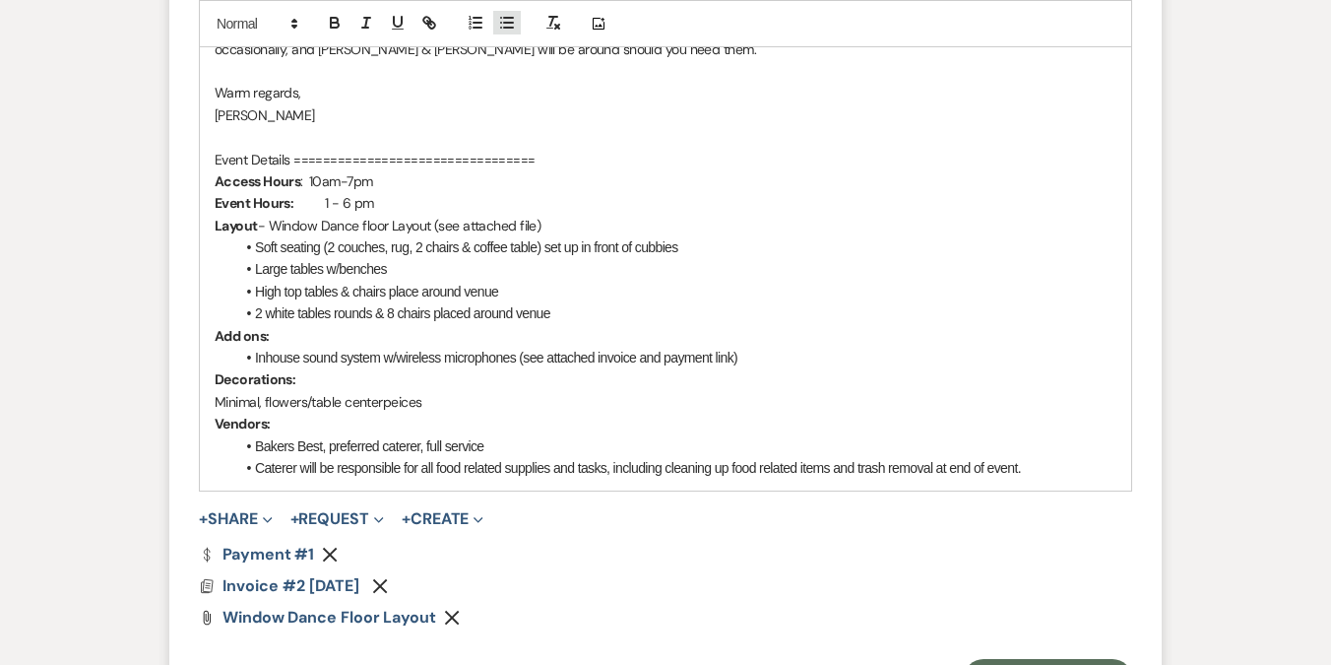
click at [501, 18] on line "button" at bounding box center [501, 18] width 0 height 0
click at [417, 406] on li "Minimal, flowers/table centerpeices" at bounding box center [675, 402] width 882 height 22
click at [419, 400] on li "Minimal, flowers/table centerpeices" at bounding box center [675, 402] width 882 height 22
click at [497, 409] on li "Minimal, flowers/table centerpieces" at bounding box center [675, 402] width 882 height 22
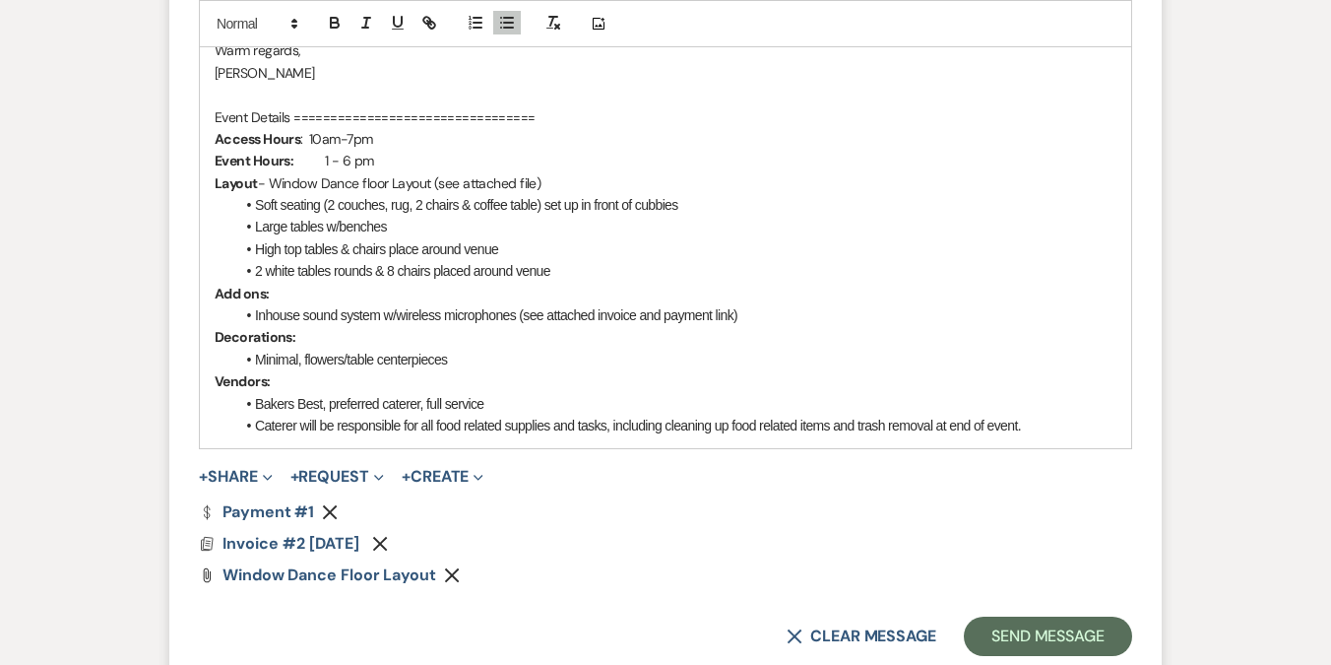
scroll to position [1385, 0]
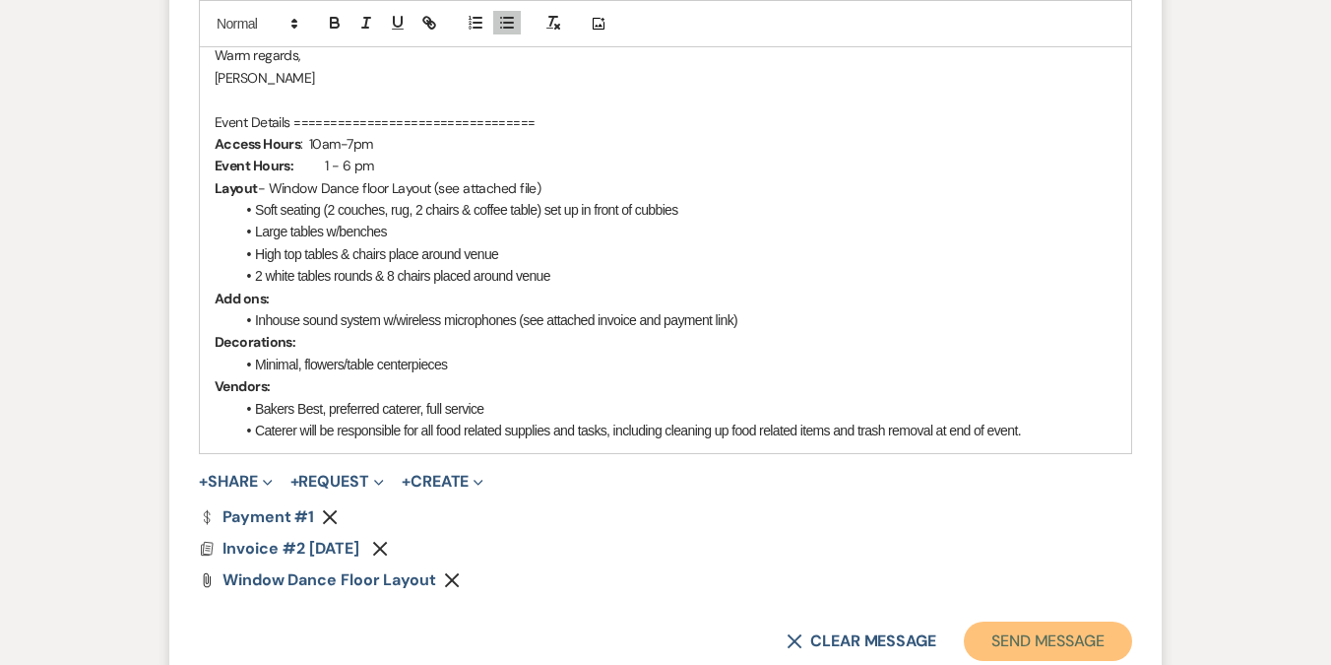
click at [1051, 643] on button "Send Message" at bounding box center [1048, 640] width 168 height 39
